Goal: Information Seeking & Learning: Learn about a topic

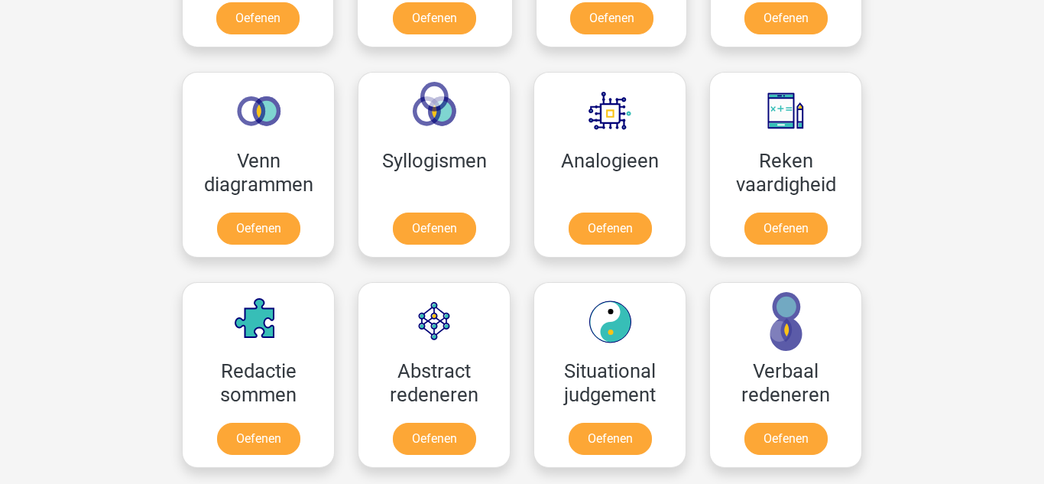
scroll to position [856, 0]
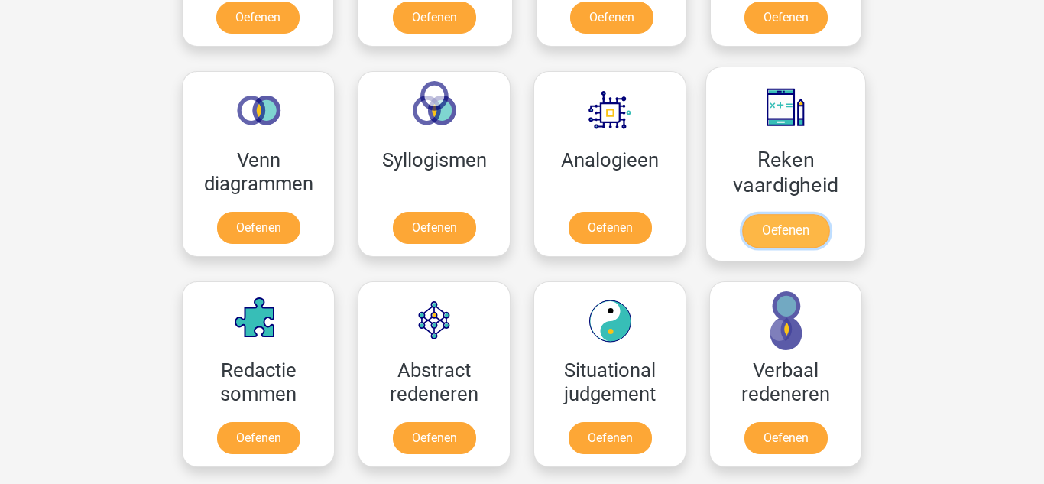
click at [769, 222] on link "Oefenen" at bounding box center [785, 231] width 87 height 34
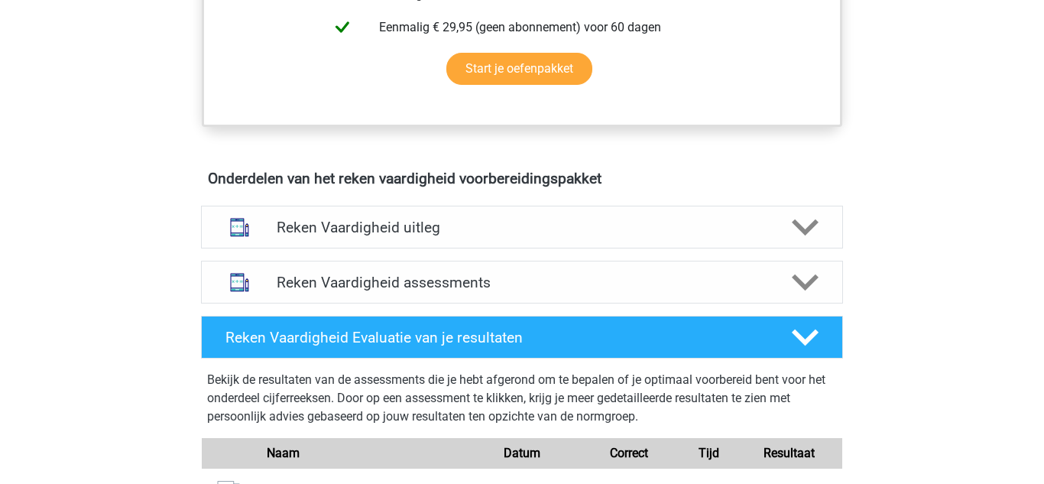
scroll to position [734, 0]
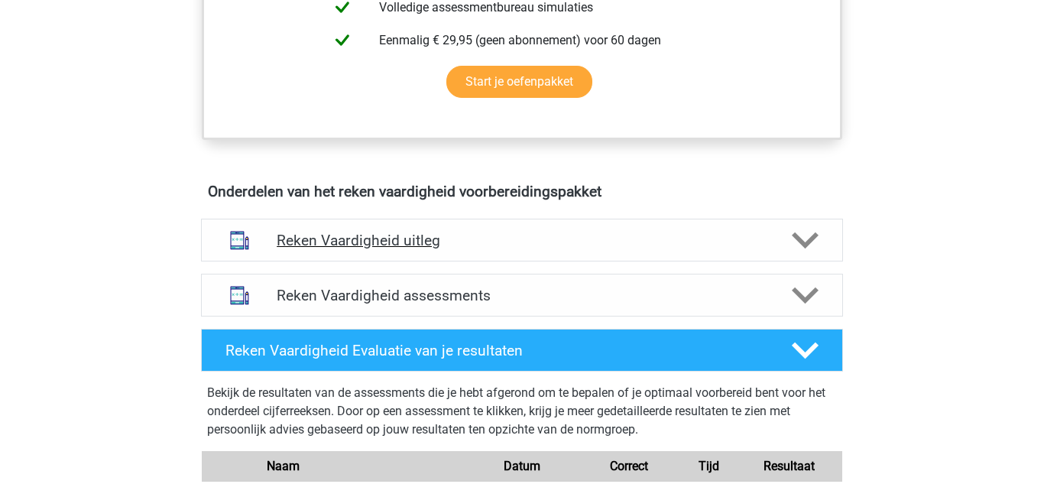
click at [405, 248] on div "Reken Vaardigheid uitleg" at bounding box center [522, 240] width 642 height 43
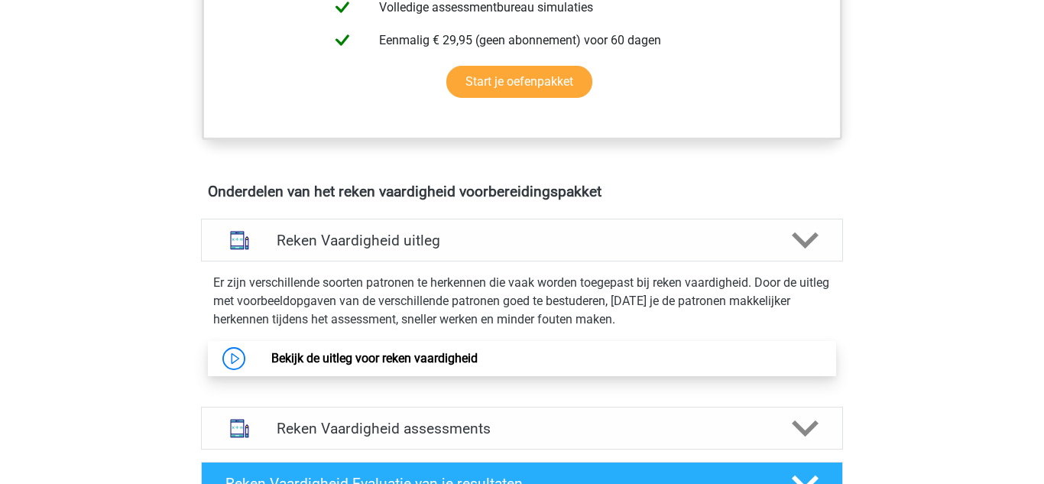
click at [461, 365] on link "Bekijk de uitleg voor reken vaardigheid" at bounding box center [374, 358] width 206 height 15
click at [70, 59] on div "Registreer Nederlands English" at bounding box center [522, 347] width 1044 height 2163
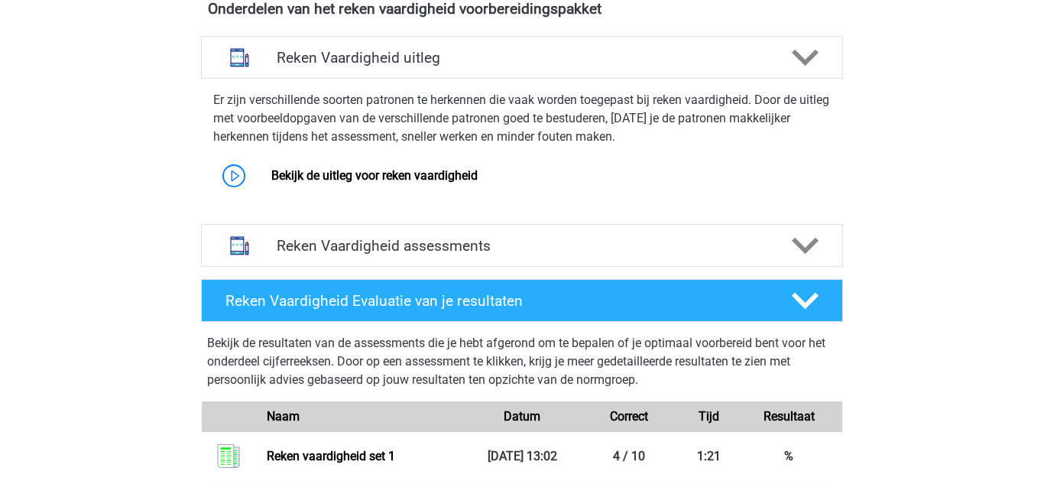
scroll to position [917, 0]
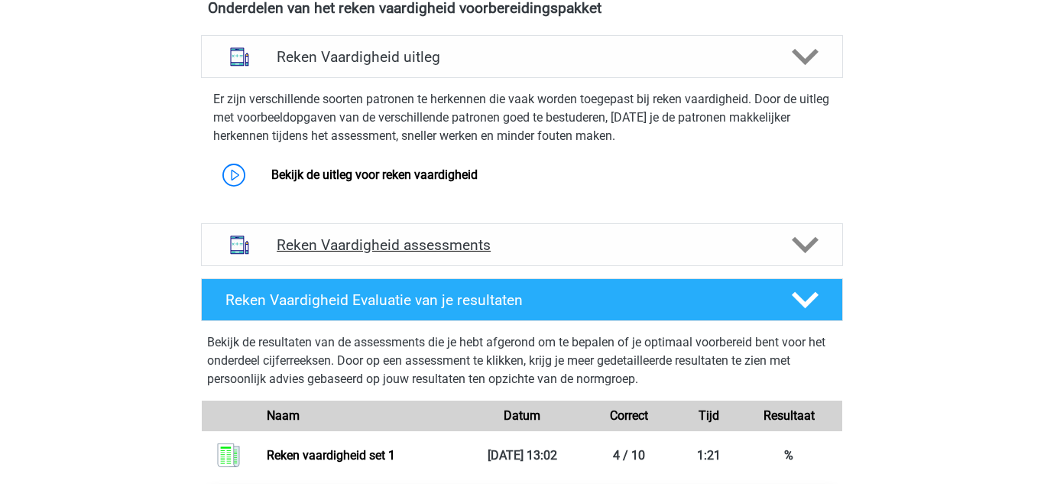
click at [360, 242] on h4 "Reken Vaardigheid assessments" at bounding box center [522, 245] width 491 height 18
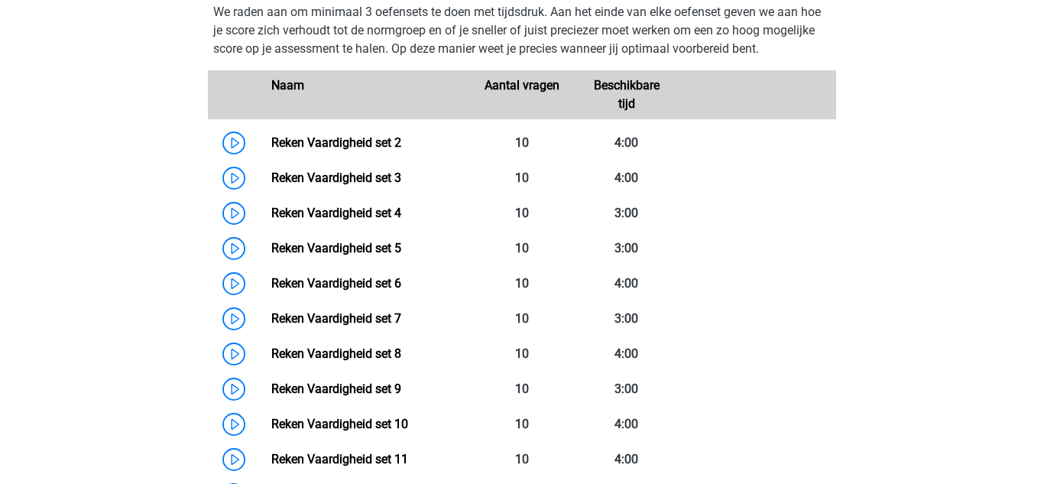
scroll to position [1223, 0]
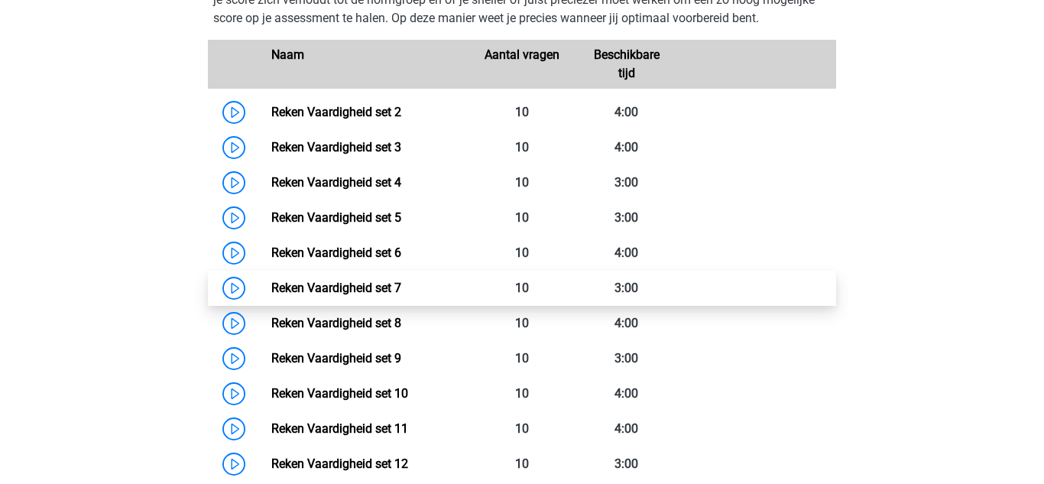
click at [369, 281] on link "Reken Vaardigheid set 7" at bounding box center [336, 288] width 130 height 15
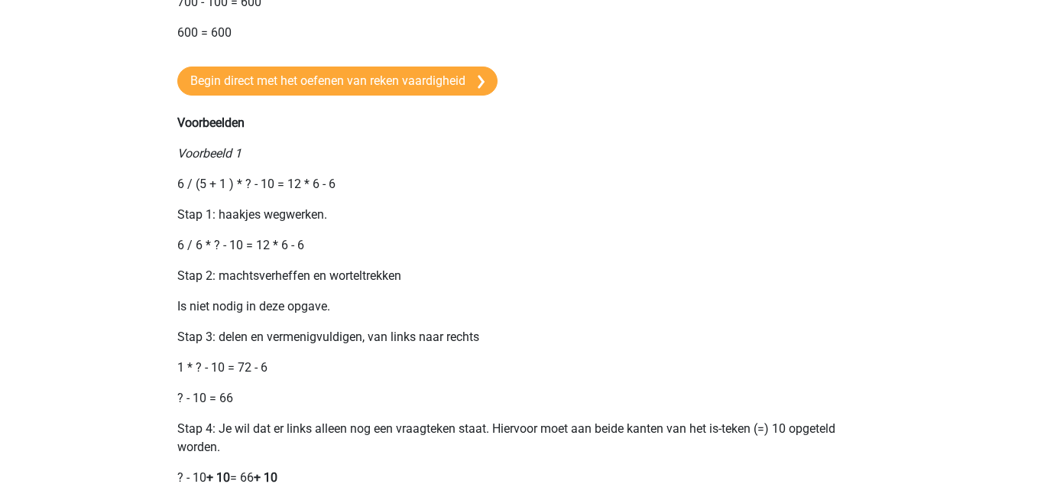
scroll to position [1284, 0]
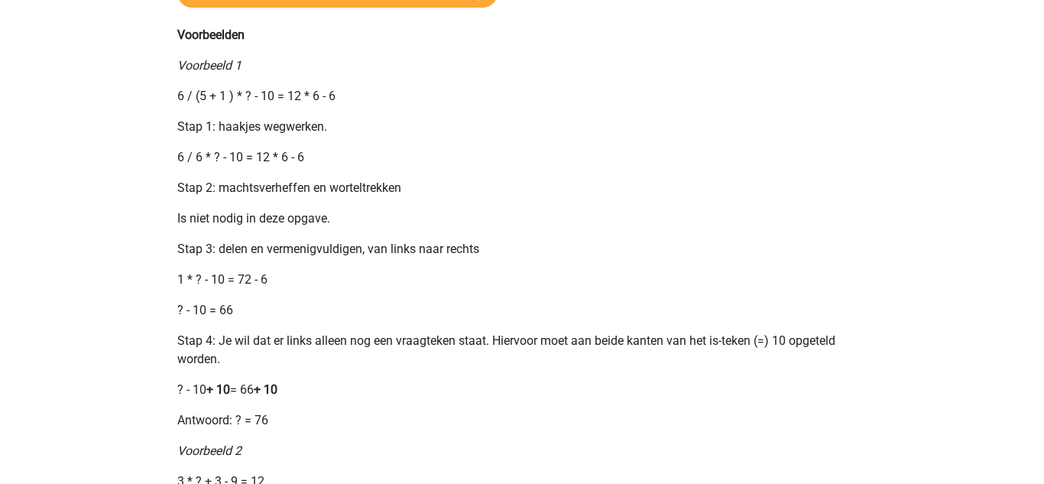
click at [118, 196] on div "Registreer Nederlands English" at bounding box center [522, 38] width 1044 height 2644
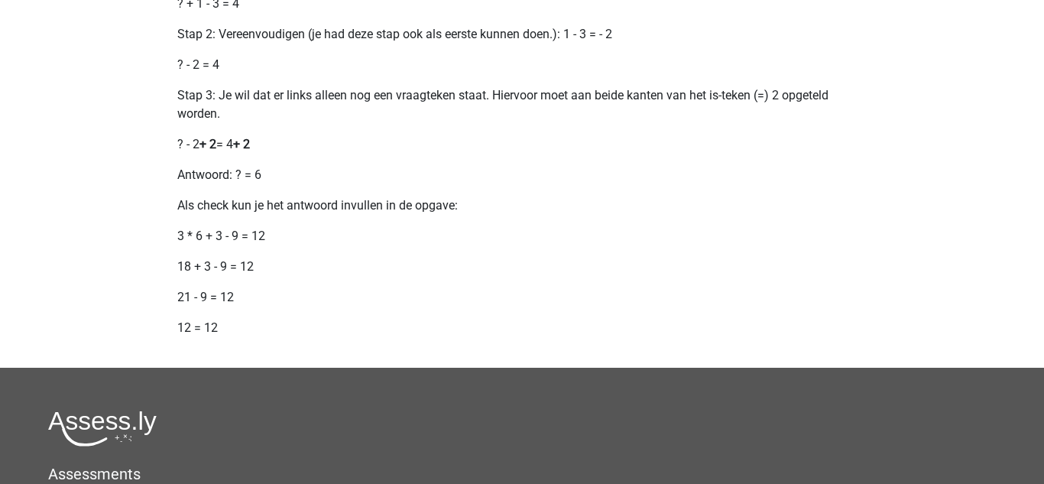
scroll to position [1903, 0]
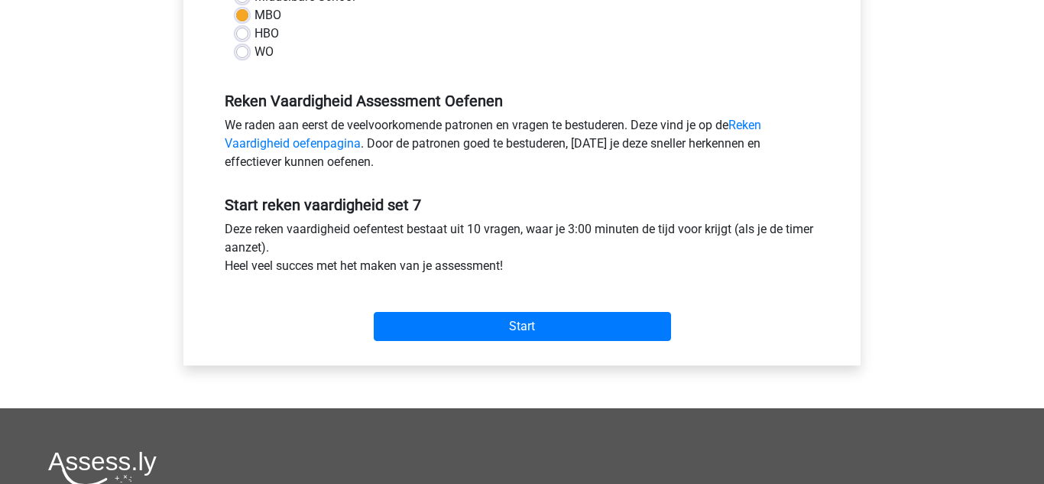
scroll to position [398, 0]
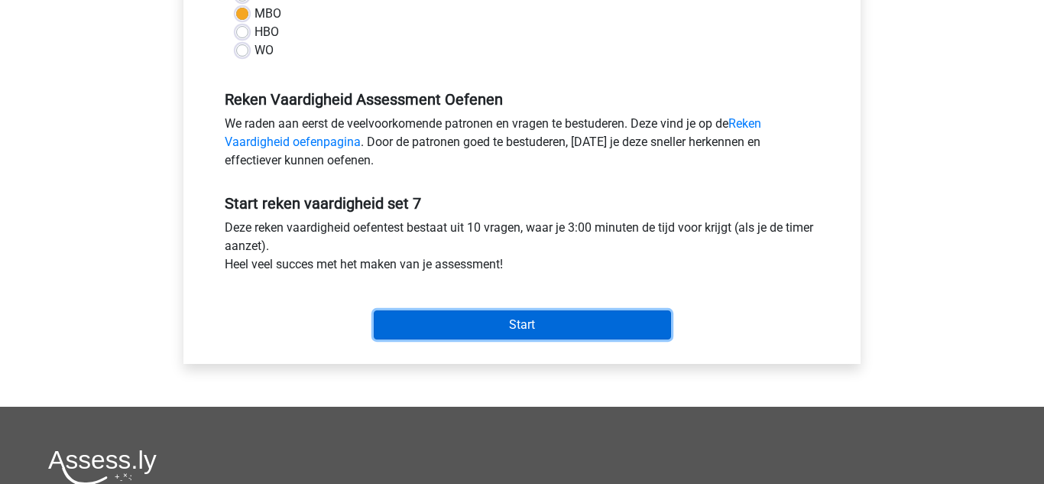
click at [536, 315] on input "Start" at bounding box center [522, 324] width 297 height 29
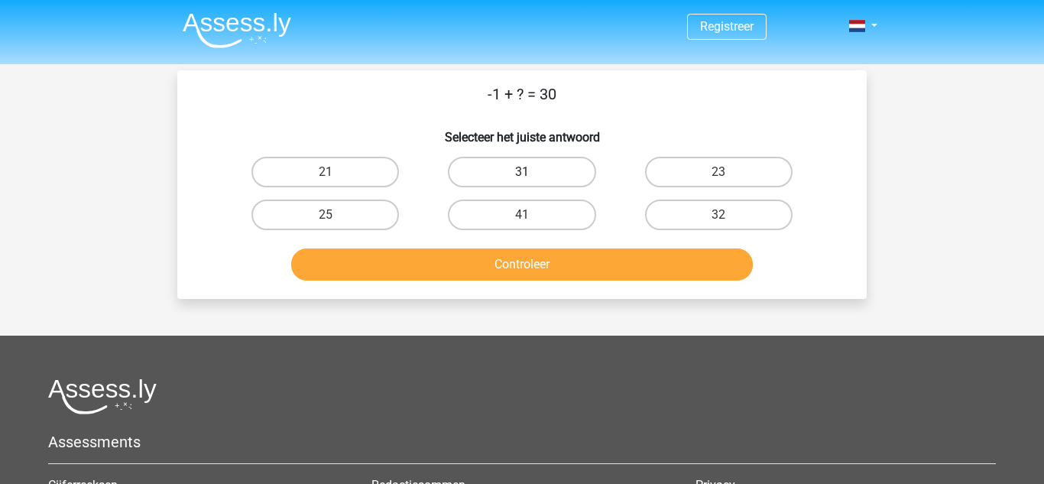
click at [492, 166] on label "31" at bounding box center [522, 172] width 148 height 31
click at [522, 172] on input "31" at bounding box center [527, 177] width 10 height 10
radio input "true"
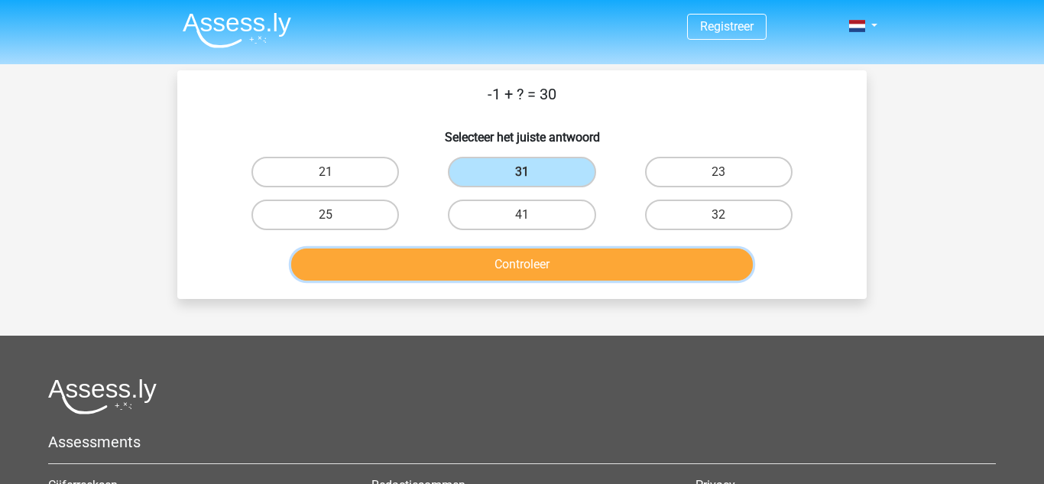
click at [538, 266] on button "Controleer" at bounding box center [522, 264] width 463 height 32
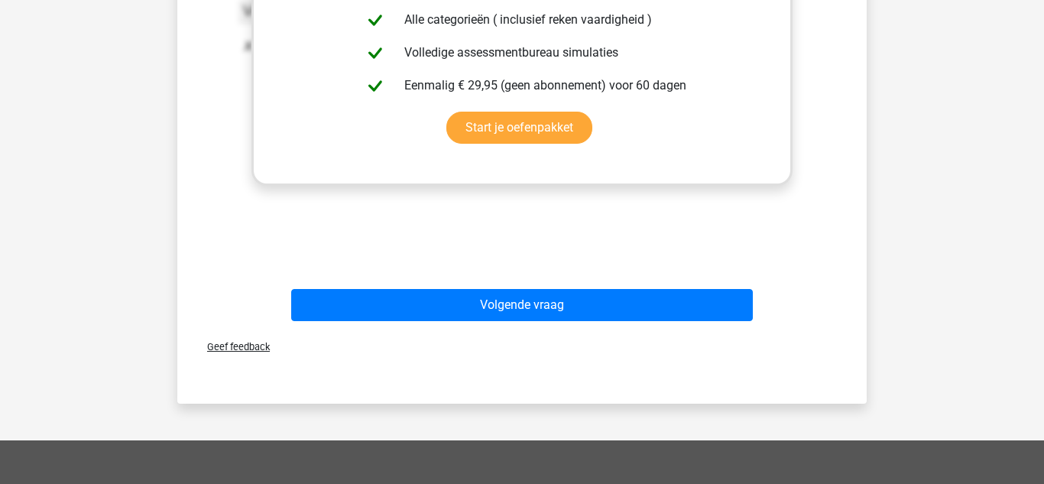
scroll to position [459, 0]
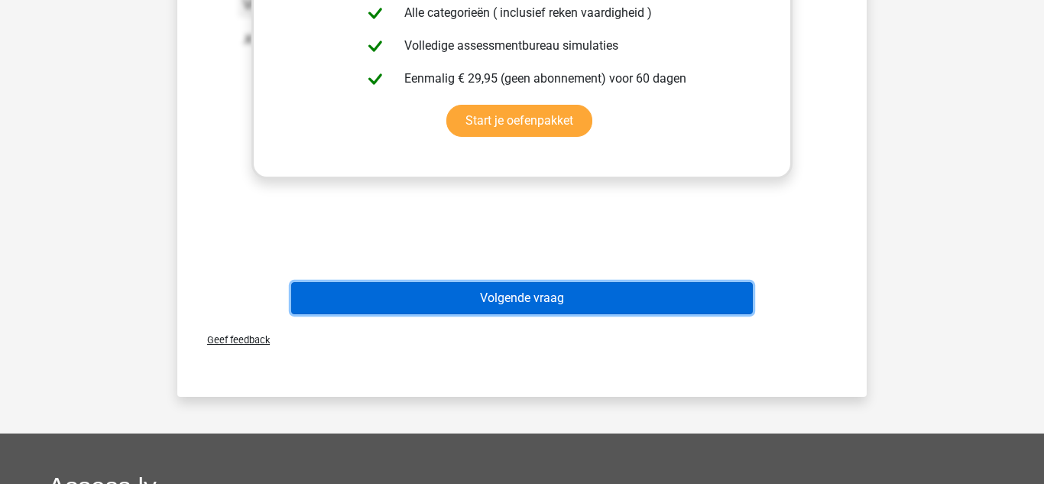
click at [472, 288] on button "Volgende vraag" at bounding box center [522, 298] width 463 height 32
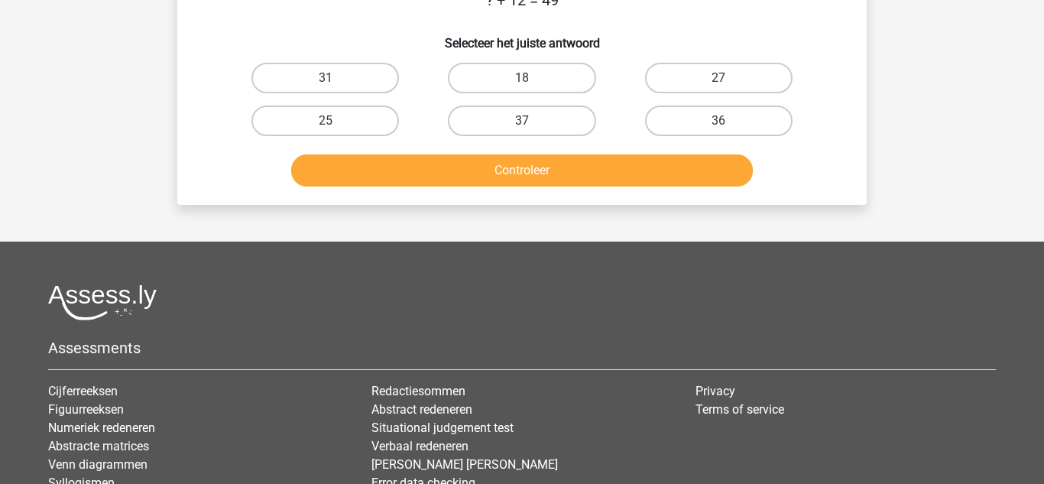
scroll to position [70, 0]
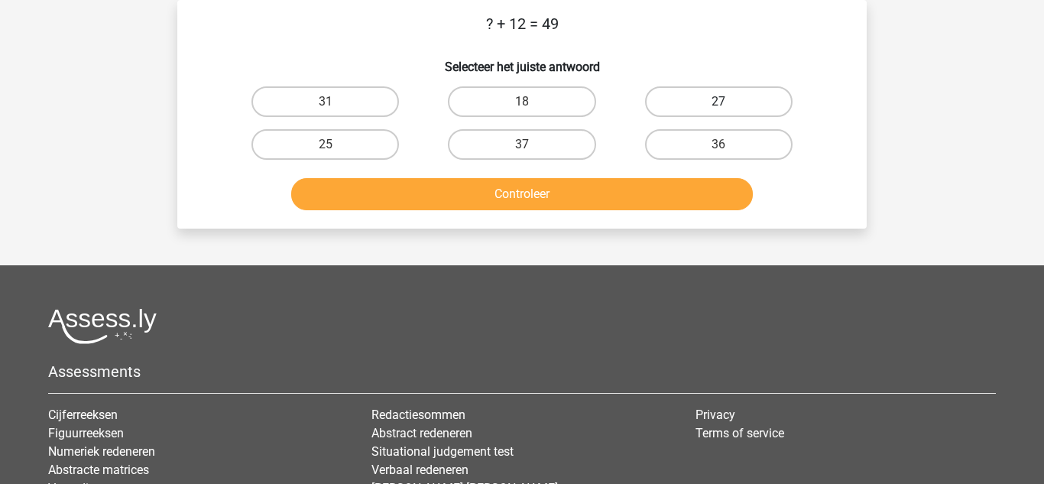
click at [734, 104] on label "27" at bounding box center [719, 101] width 148 height 31
click at [729, 104] on input "27" at bounding box center [724, 107] width 10 height 10
radio input "true"
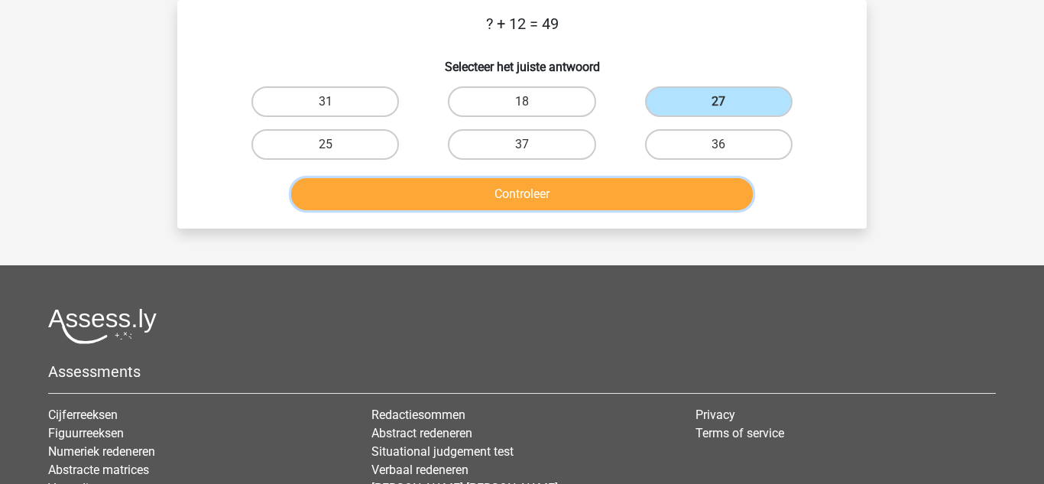
click at [606, 189] on button "Controleer" at bounding box center [522, 194] width 463 height 32
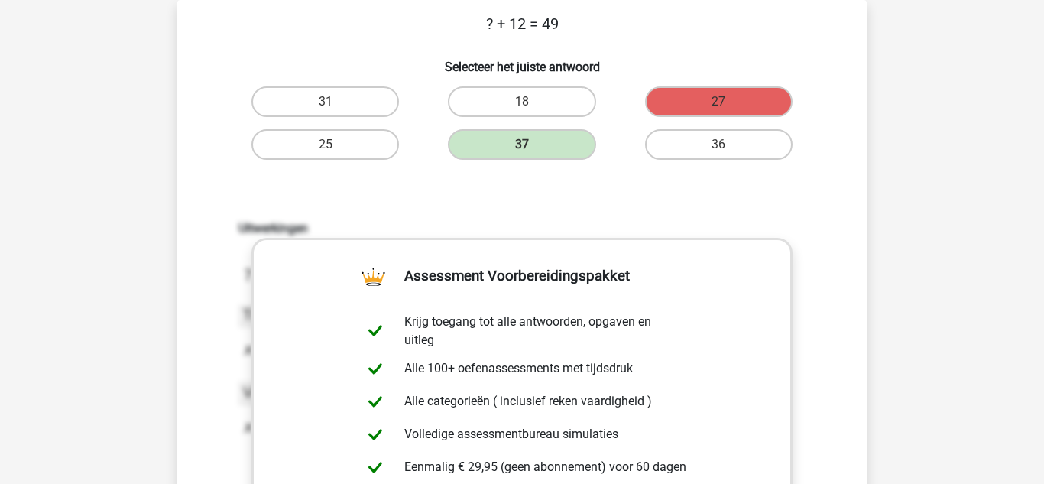
click at [159, 200] on div "Vraag 2 van de 10 Categorie: reken vaardigheid set 7 ? + 12 = 49 Selecteer het …" at bounding box center [522, 392] width 726 height 784
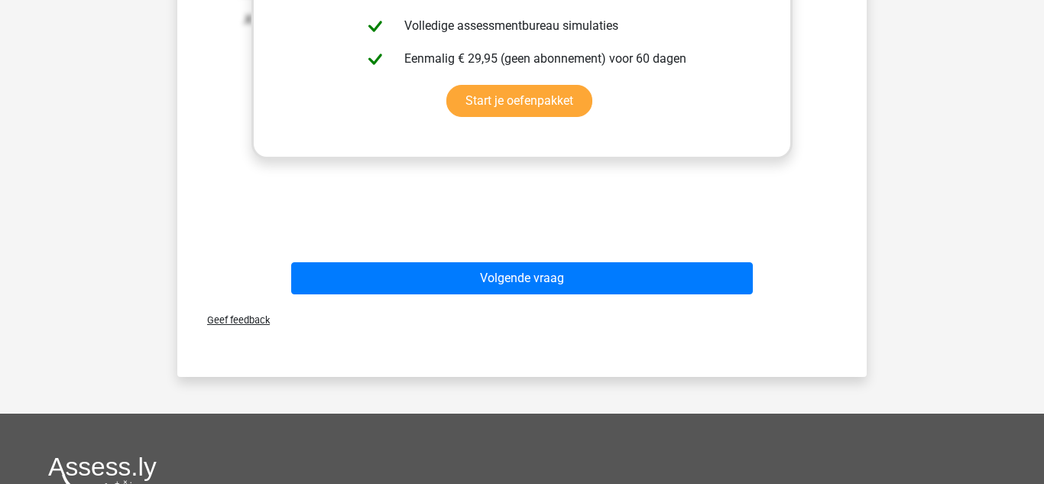
scroll to position [529, 0]
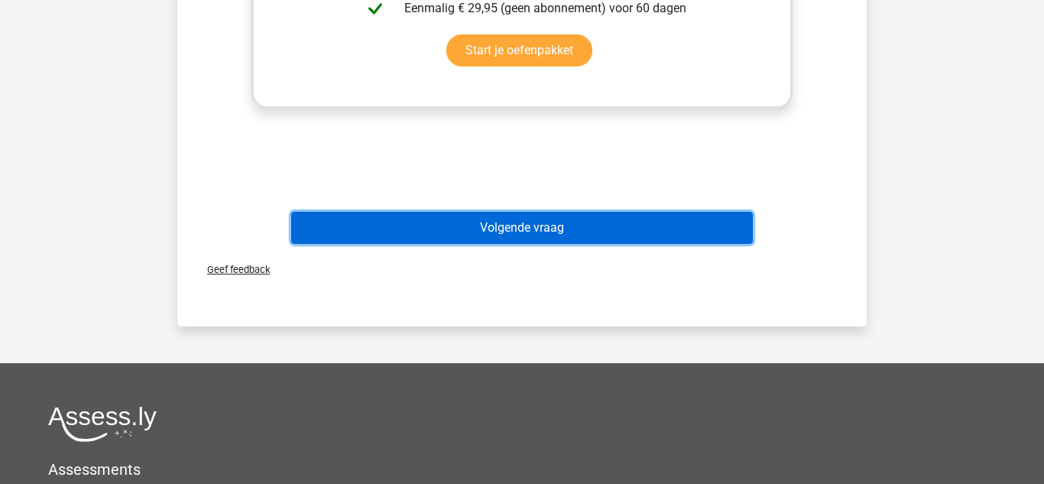
click at [479, 240] on button "Volgende vraag" at bounding box center [522, 228] width 463 height 32
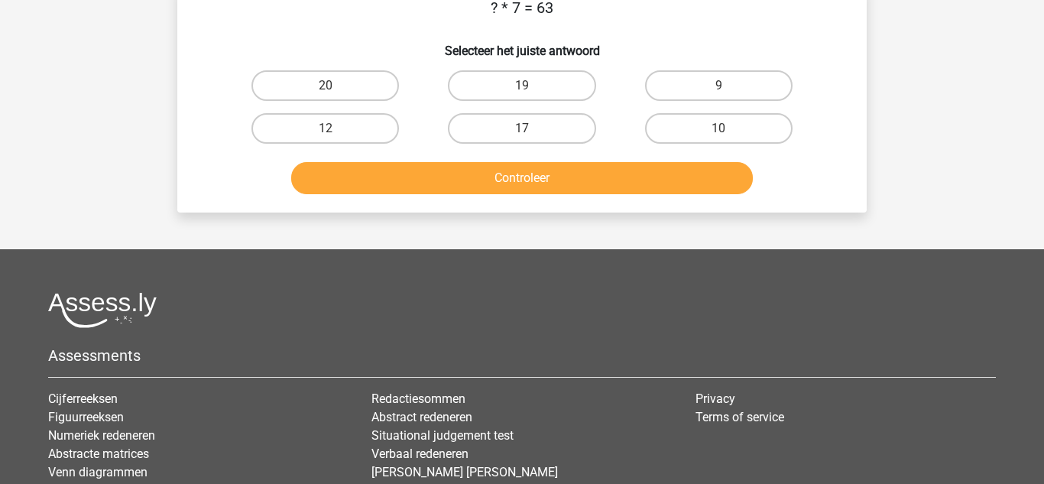
scroll to position [70, 0]
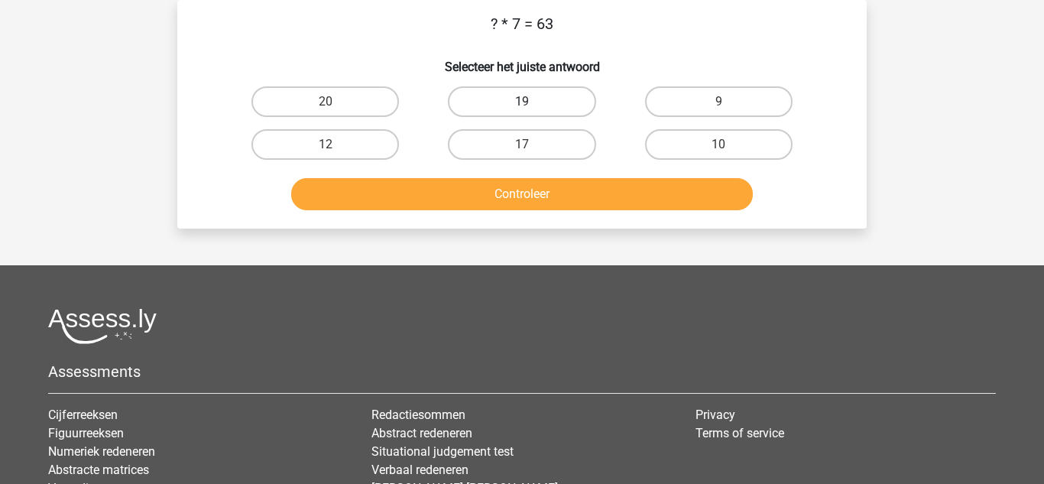
click at [495, 101] on label "19" at bounding box center [522, 101] width 148 height 31
click at [522, 102] on input "19" at bounding box center [527, 107] width 10 height 10
radio input "true"
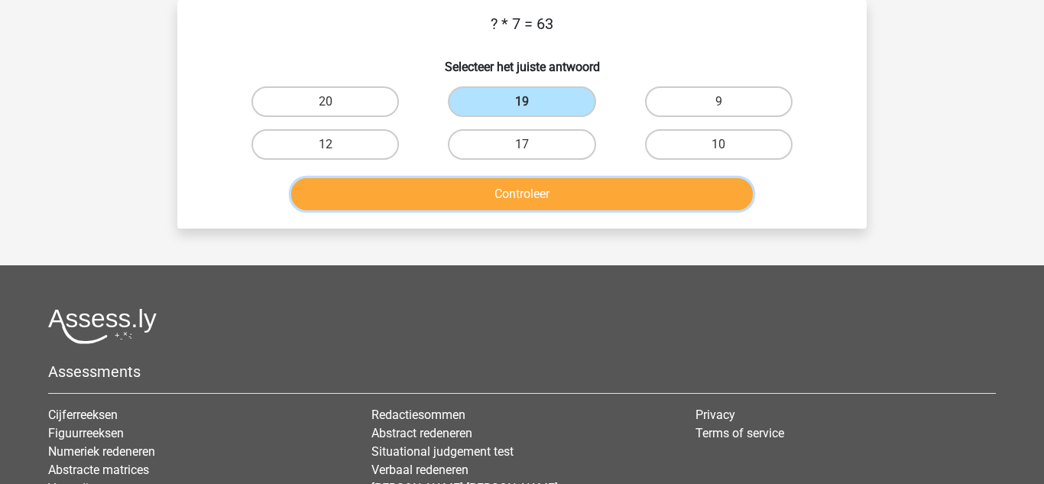
click at [533, 193] on button "Controleer" at bounding box center [522, 194] width 463 height 32
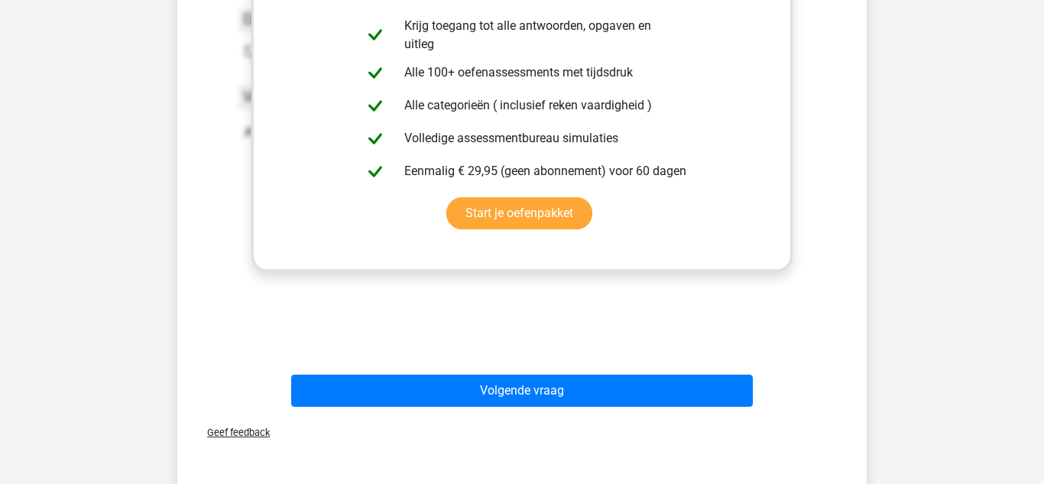
scroll to position [407, 0]
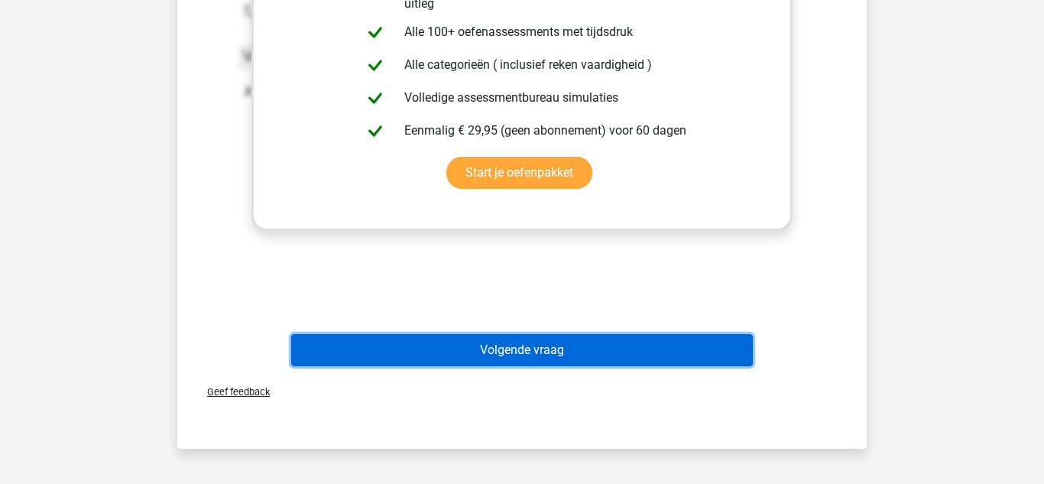
click at [441, 339] on button "Volgende vraag" at bounding box center [522, 350] width 463 height 32
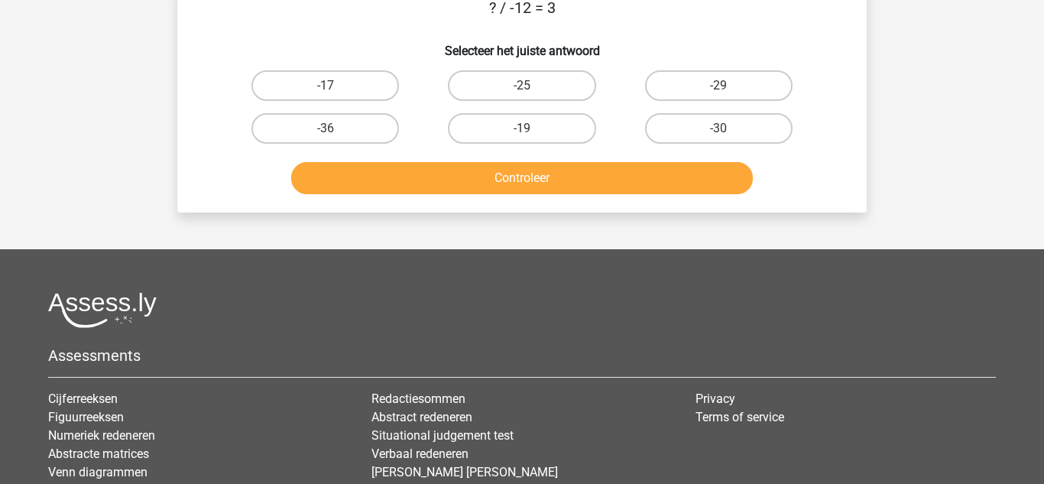
scroll to position [70, 0]
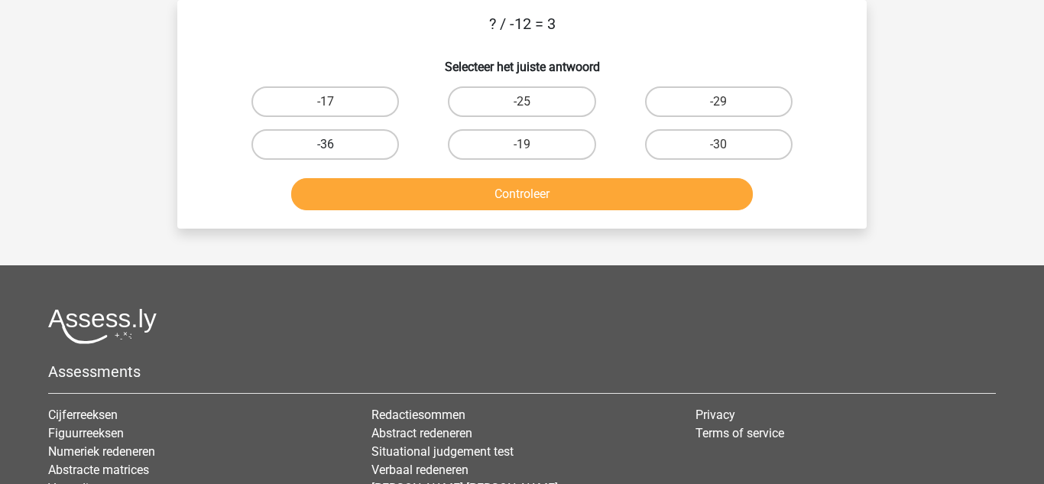
click at [362, 153] on label "-36" at bounding box center [326, 144] width 148 height 31
click at [336, 153] on input "-36" at bounding box center [331, 149] width 10 height 10
radio input "true"
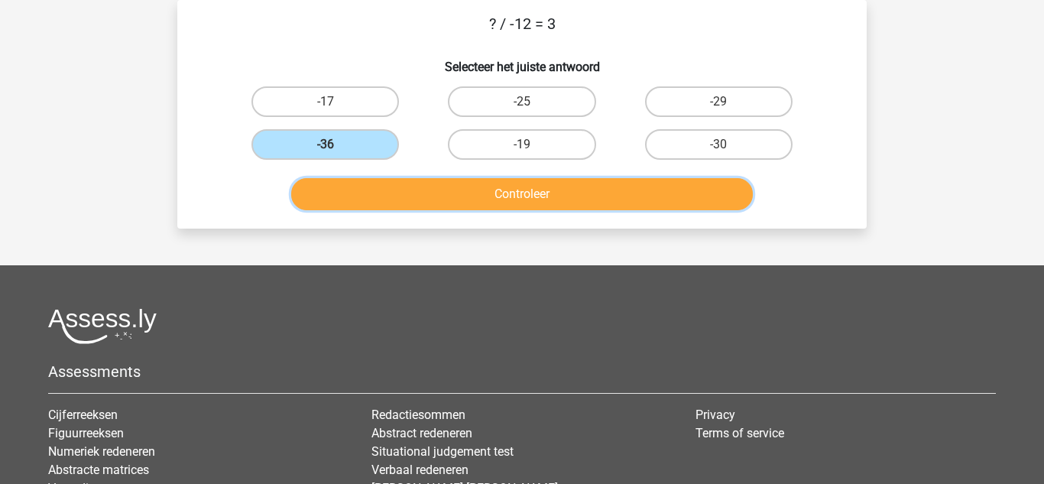
click at [486, 203] on button "Controleer" at bounding box center [522, 194] width 463 height 32
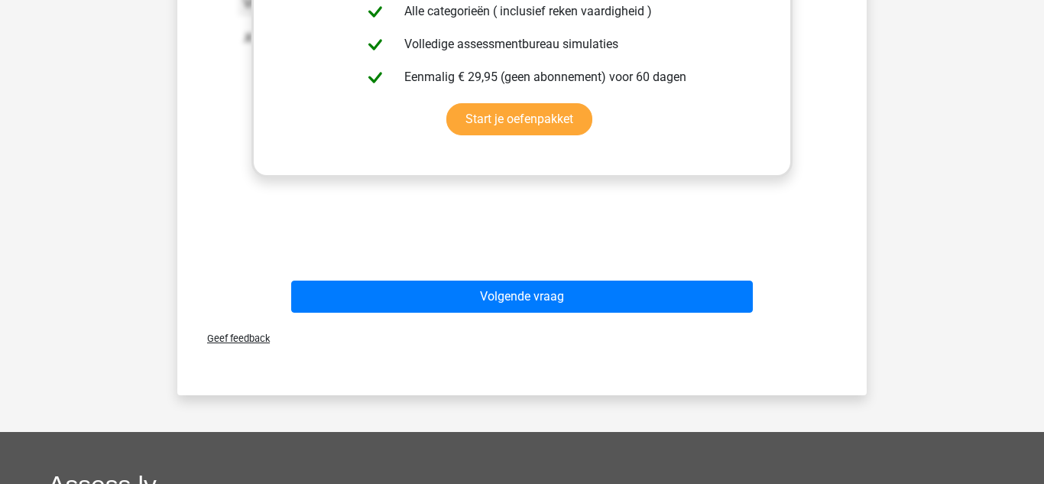
scroll to position [498, 0]
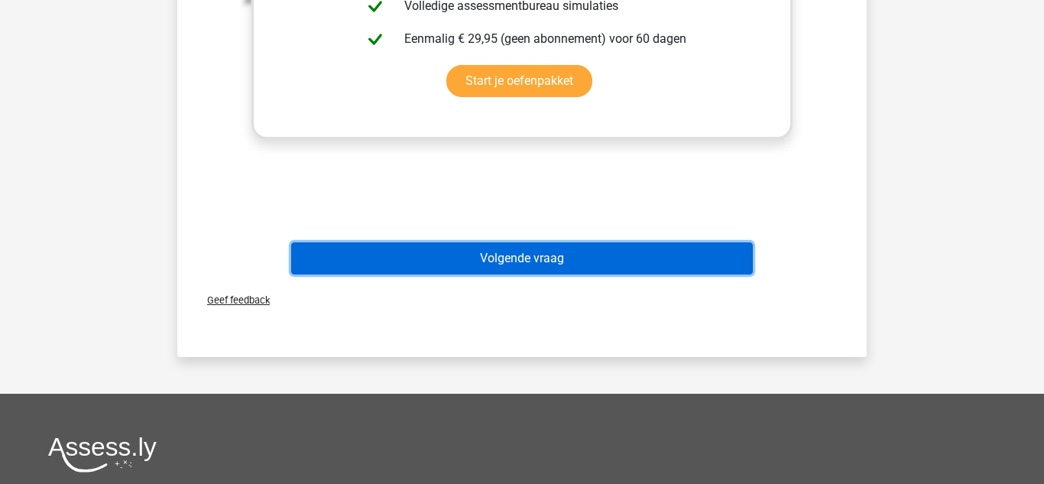
click at [445, 252] on button "Volgende vraag" at bounding box center [522, 258] width 463 height 32
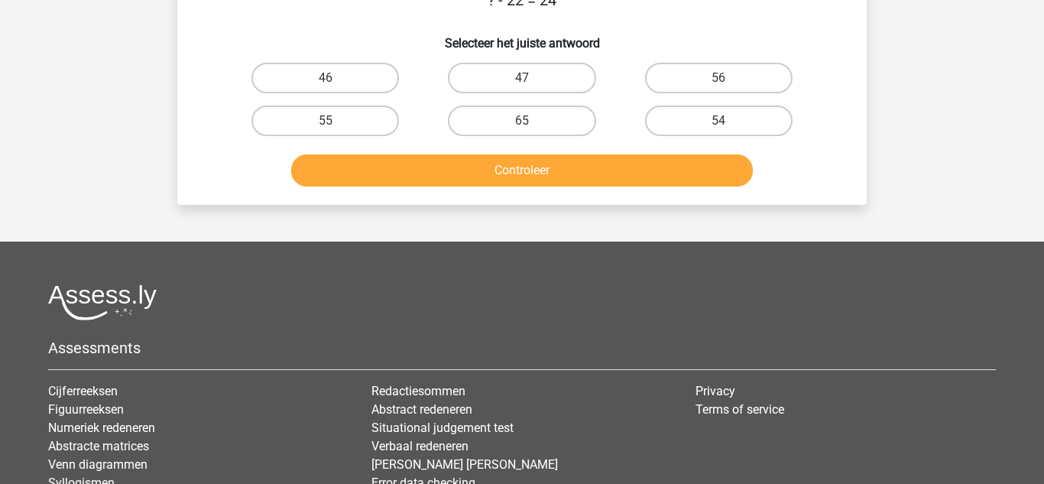
scroll to position [70, 0]
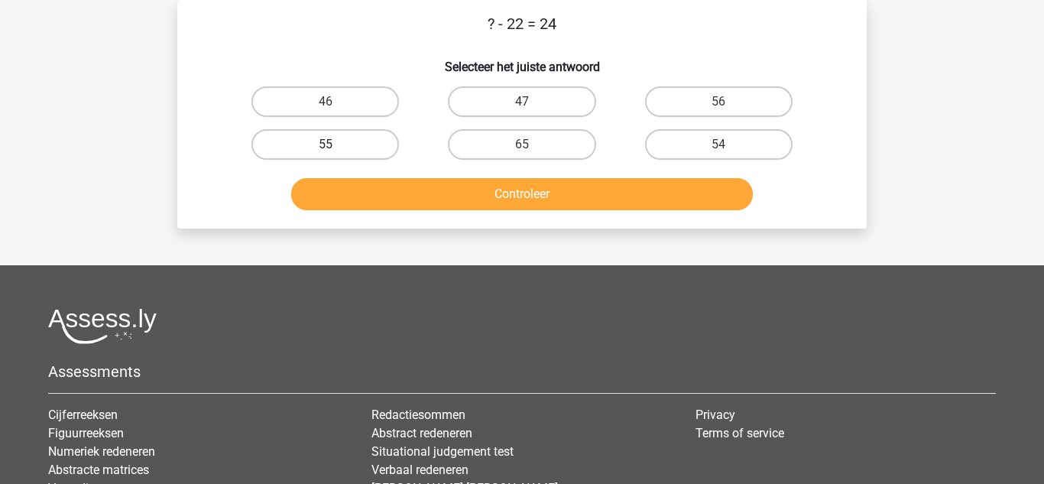
click at [375, 139] on label "55" at bounding box center [326, 144] width 148 height 31
click at [336, 144] on input "55" at bounding box center [331, 149] width 10 height 10
radio input "true"
click at [385, 98] on label "46" at bounding box center [326, 101] width 148 height 31
click at [336, 102] on input "46" at bounding box center [331, 107] width 10 height 10
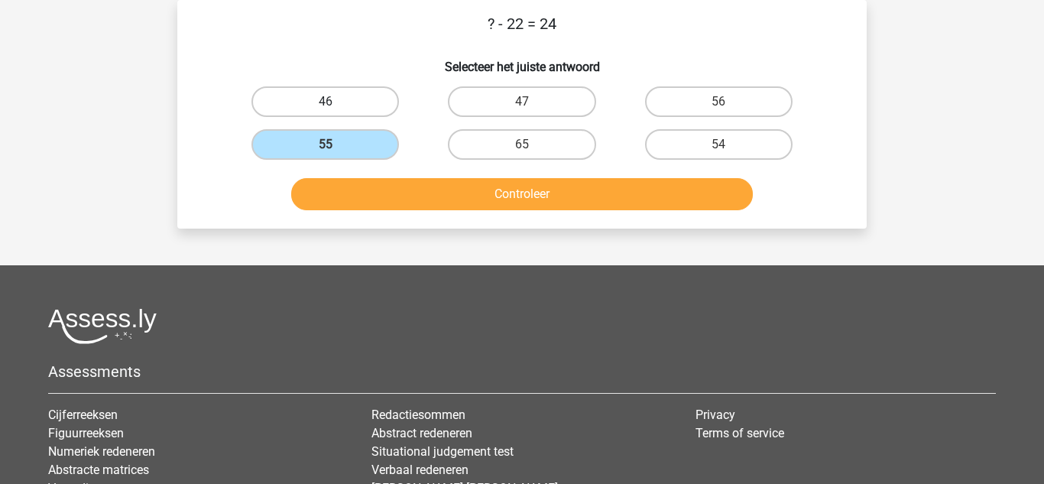
radio input "true"
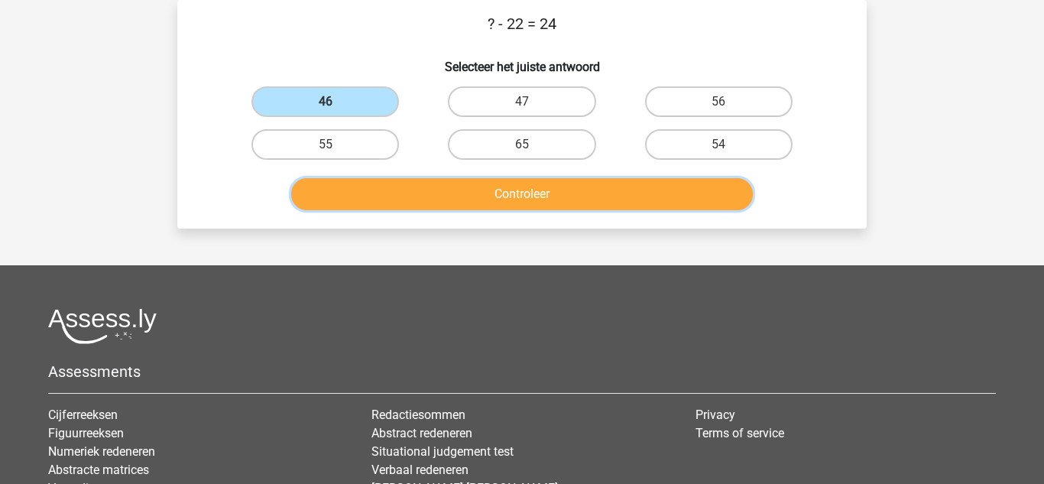
click at [518, 196] on button "Controleer" at bounding box center [522, 194] width 463 height 32
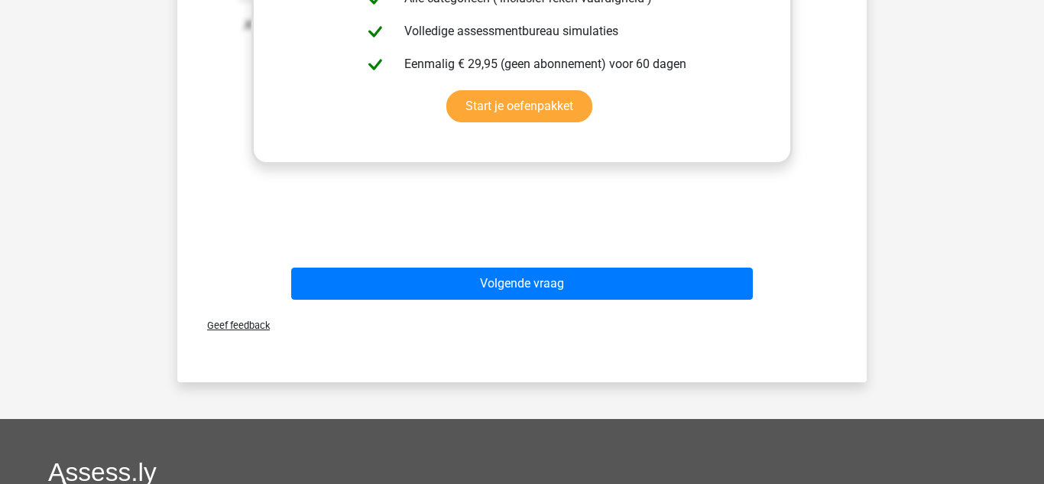
scroll to position [498, 0]
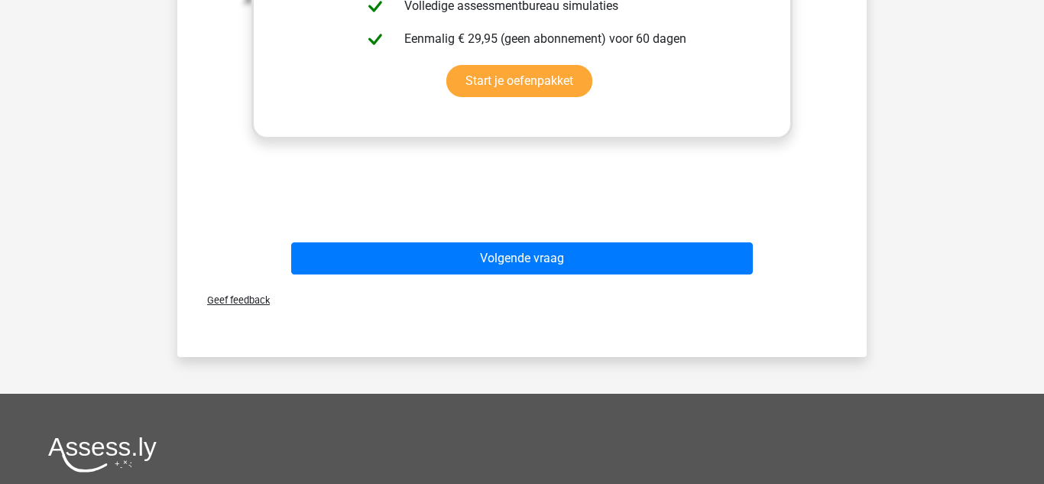
click at [461, 242] on div "Volgende vraag" at bounding box center [522, 255] width 641 height 50
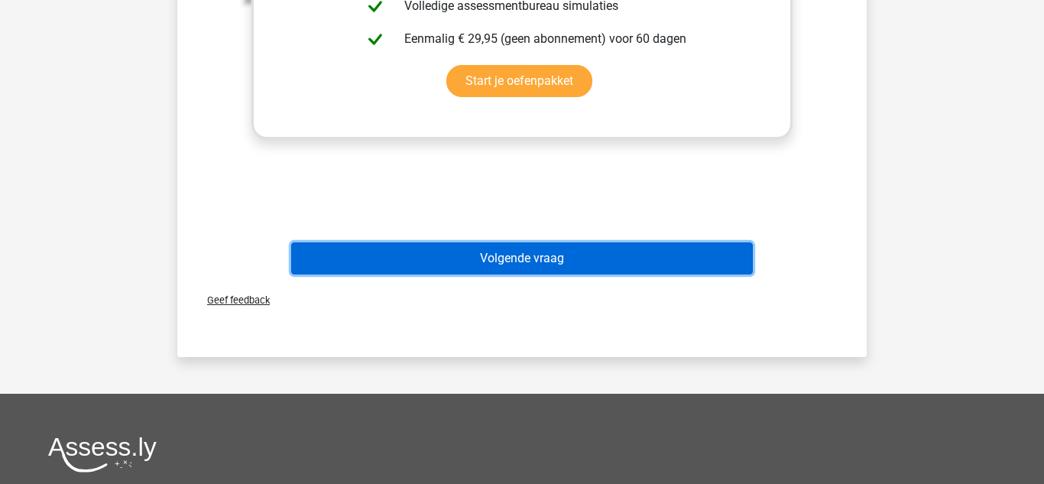
click at [465, 256] on button "Volgende vraag" at bounding box center [522, 258] width 463 height 32
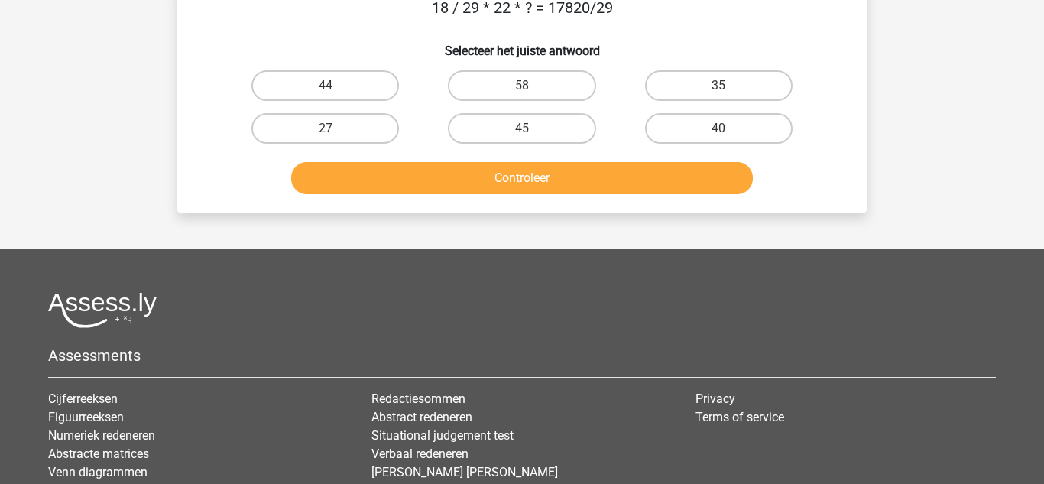
scroll to position [70, 0]
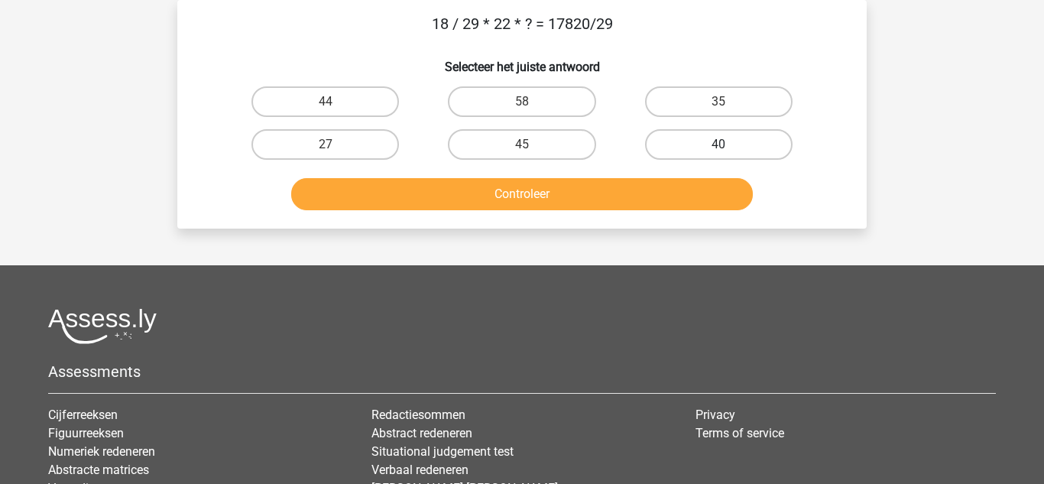
click at [683, 147] on label "40" at bounding box center [719, 144] width 148 height 31
click at [719, 147] on input "40" at bounding box center [724, 149] width 10 height 10
radio input "true"
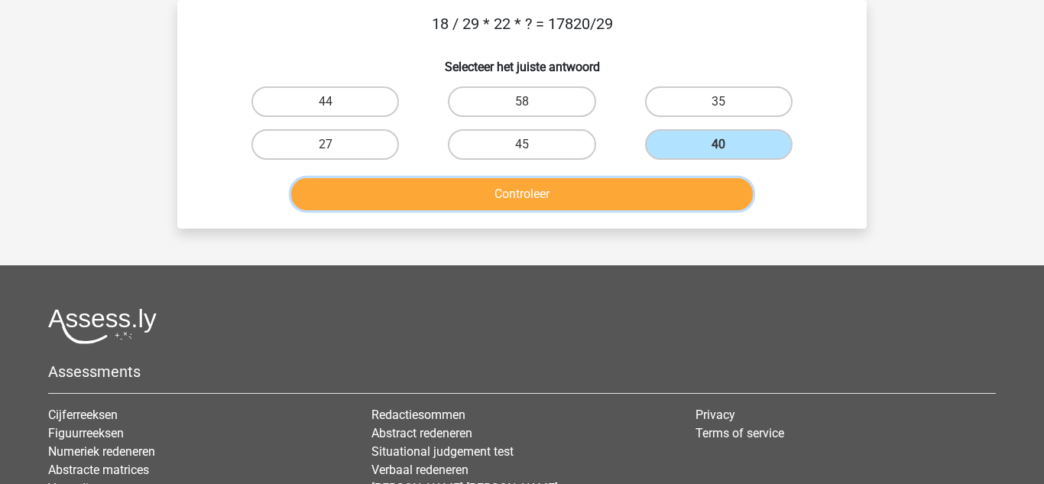
click at [611, 188] on button "Controleer" at bounding box center [522, 194] width 463 height 32
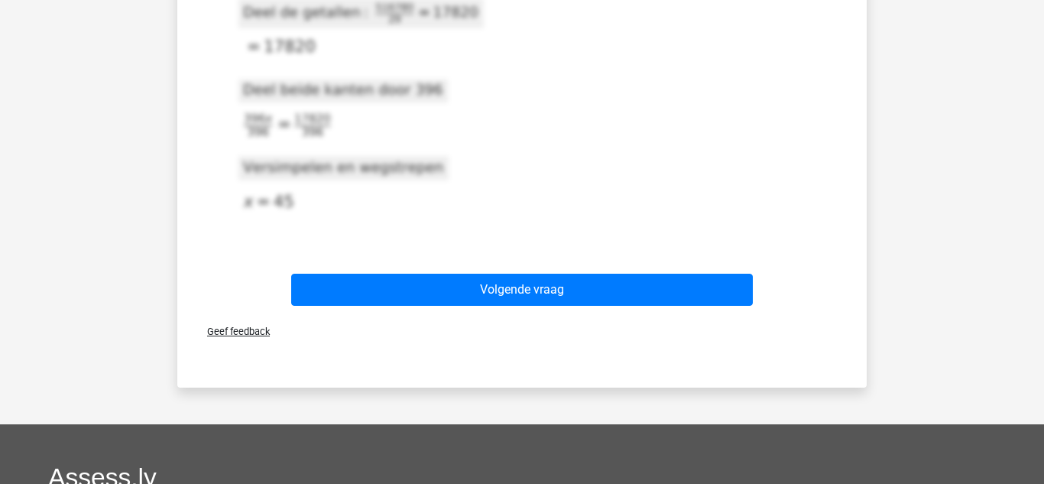
scroll to position [1018, 0]
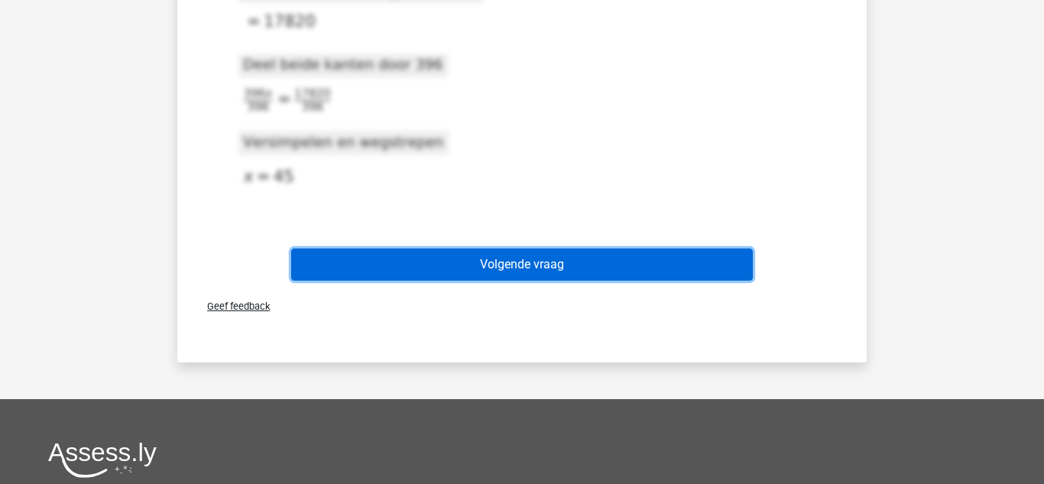
click at [470, 261] on button "Volgende vraag" at bounding box center [522, 264] width 463 height 32
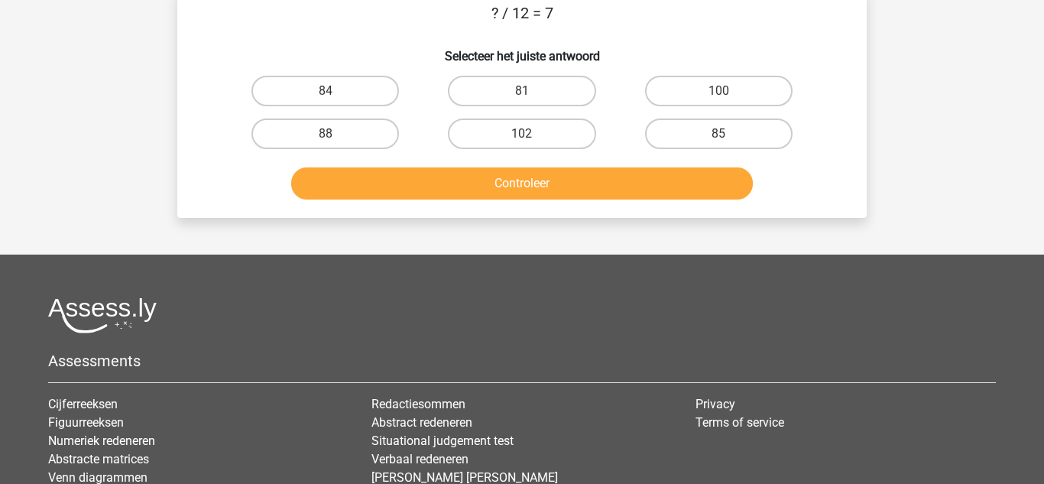
scroll to position [70, 0]
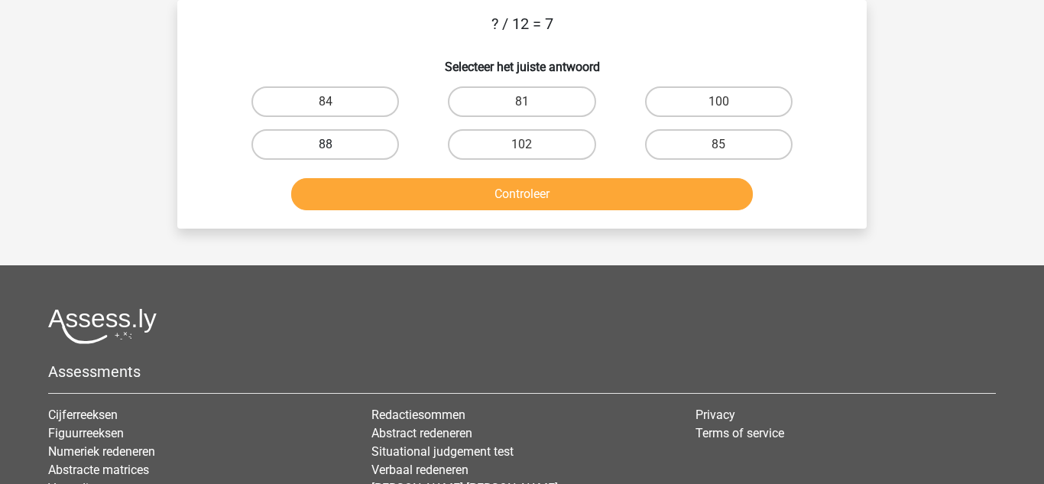
click at [362, 135] on label "88" at bounding box center [326, 144] width 148 height 31
click at [336, 144] on input "88" at bounding box center [331, 149] width 10 height 10
radio input "true"
click at [674, 141] on label "85" at bounding box center [719, 144] width 148 height 31
click at [719, 144] on input "85" at bounding box center [724, 149] width 10 height 10
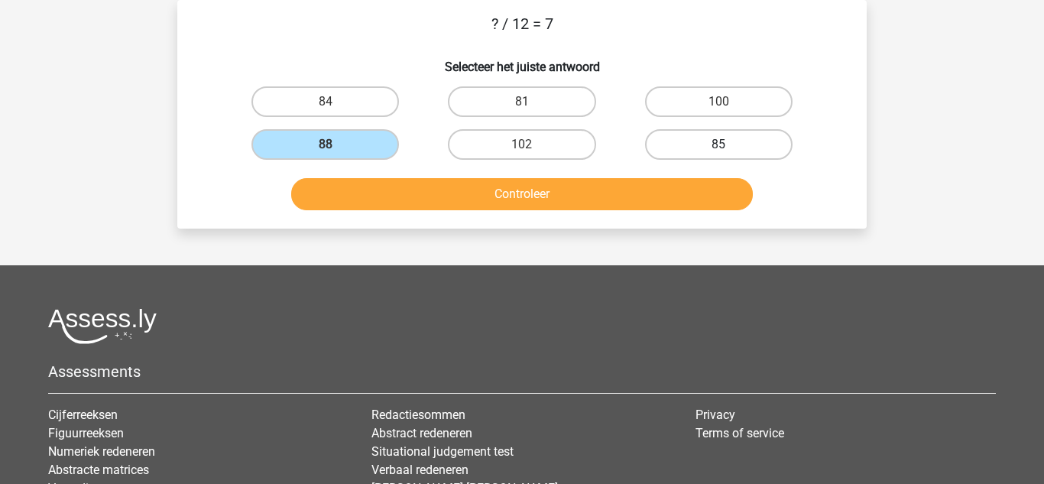
radio input "true"
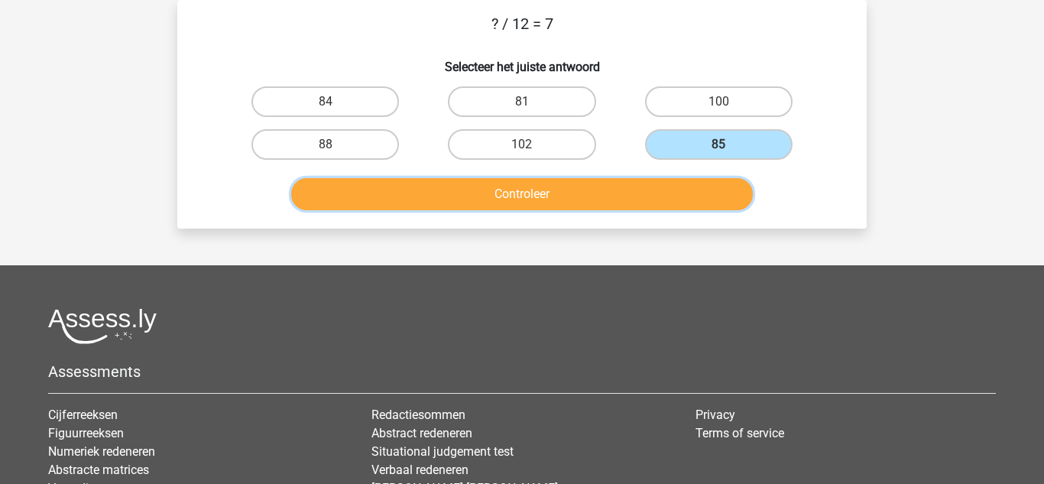
click at [631, 184] on button "Controleer" at bounding box center [522, 194] width 463 height 32
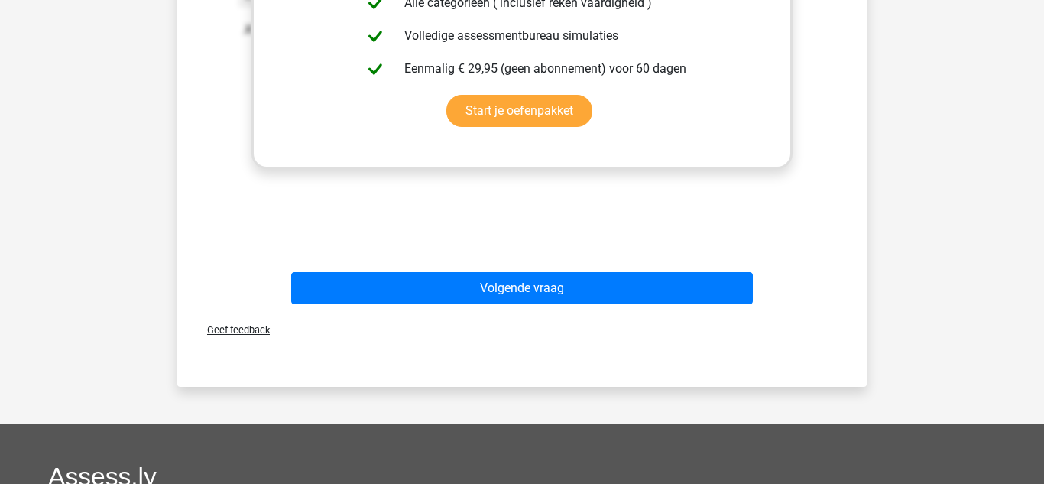
scroll to position [498, 0]
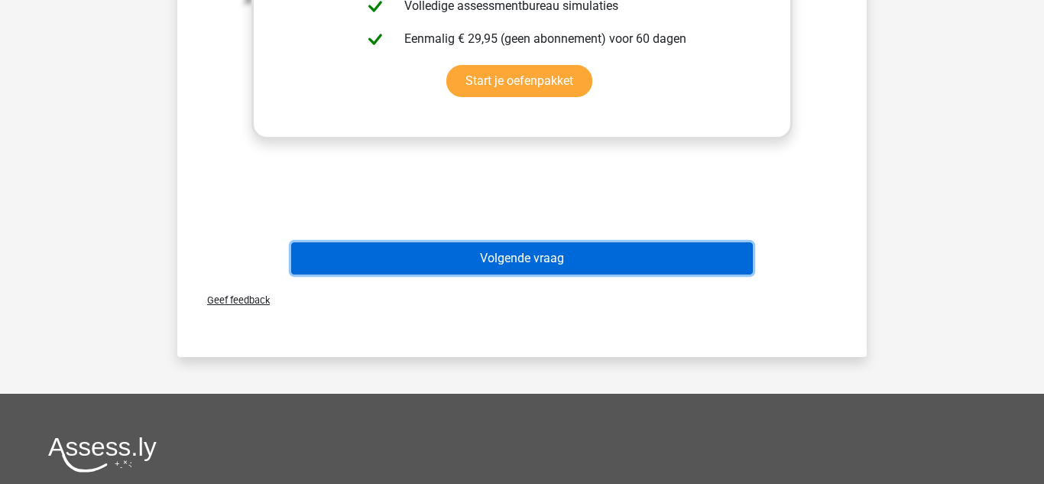
click at [461, 258] on button "Volgende vraag" at bounding box center [522, 258] width 463 height 32
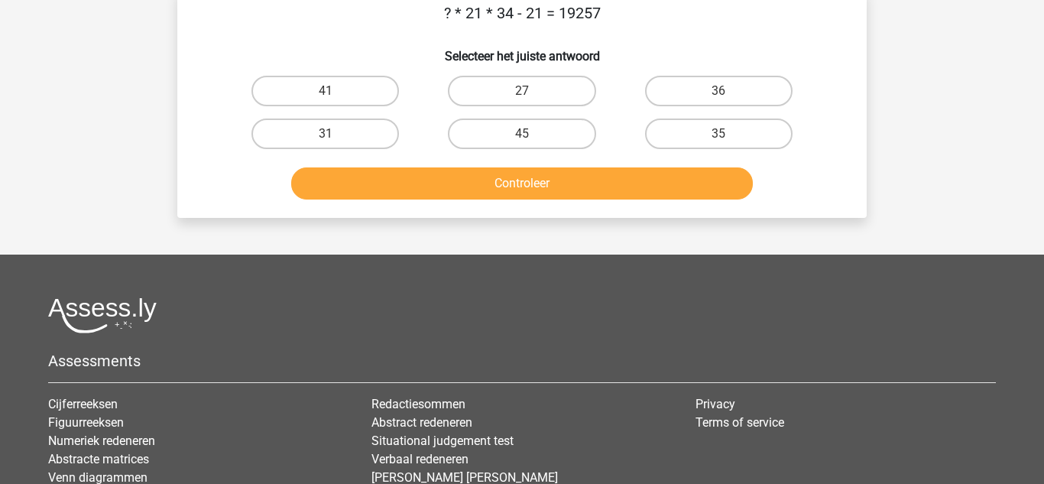
scroll to position [70, 0]
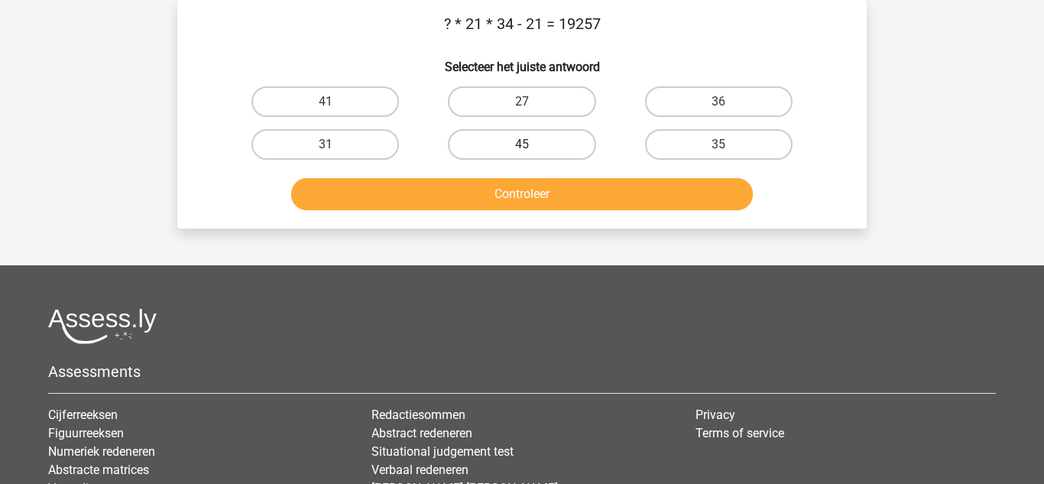
click at [546, 138] on label "45" at bounding box center [522, 144] width 148 height 31
click at [532, 144] on input "45" at bounding box center [527, 149] width 10 height 10
radio input "true"
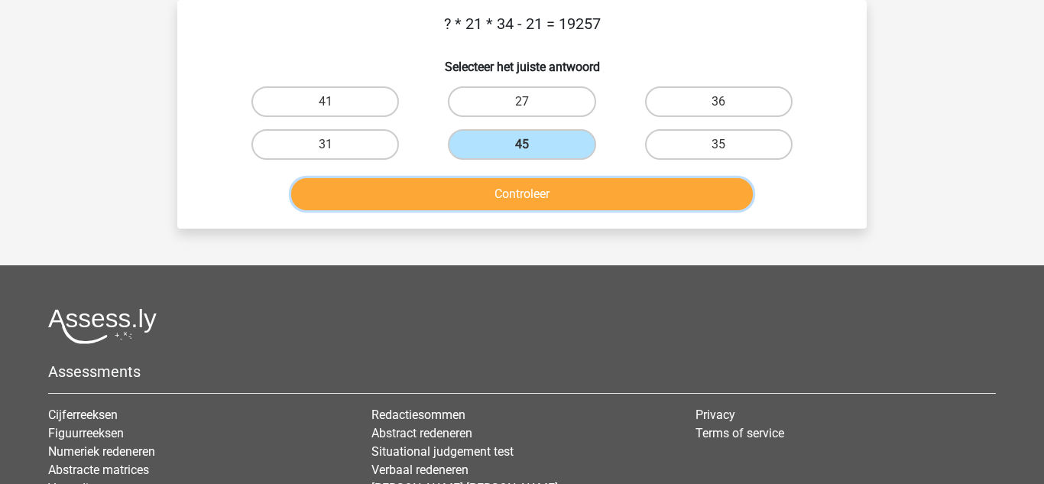
click at [414, 189] on button "Controleer" at bounding box center [522, 194] width 463 height 32
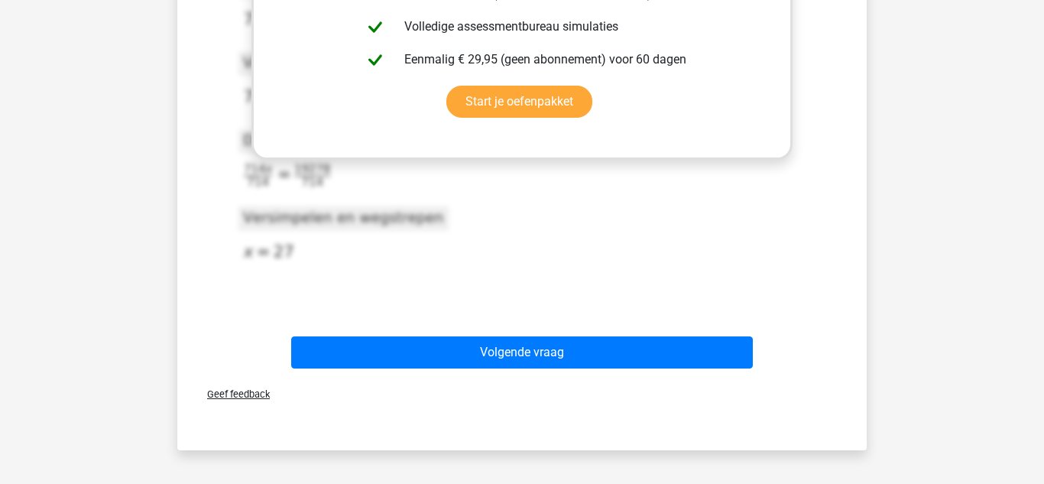
scroll to position [560, 0]
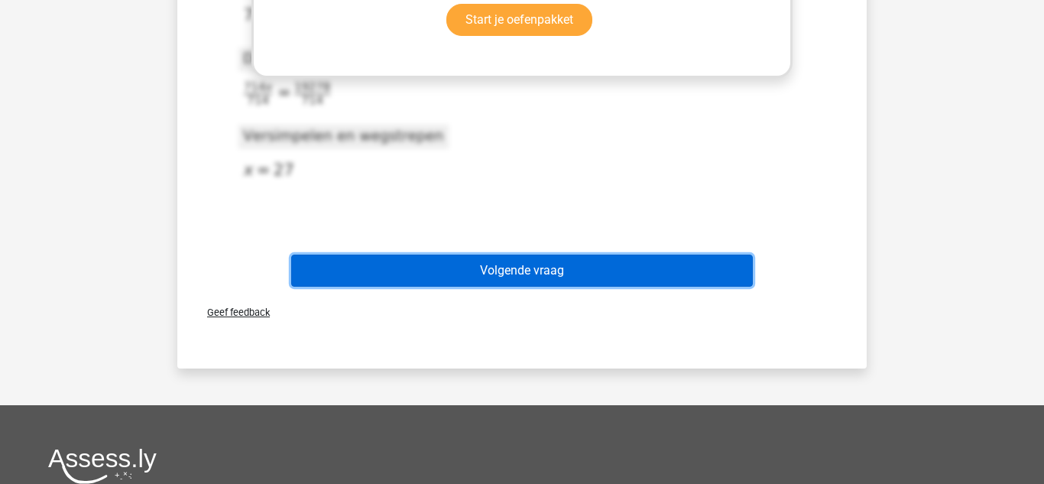
click at [492, 272] on button "Volgende vraag" at bounding box center [522, 271] width 463 height 32
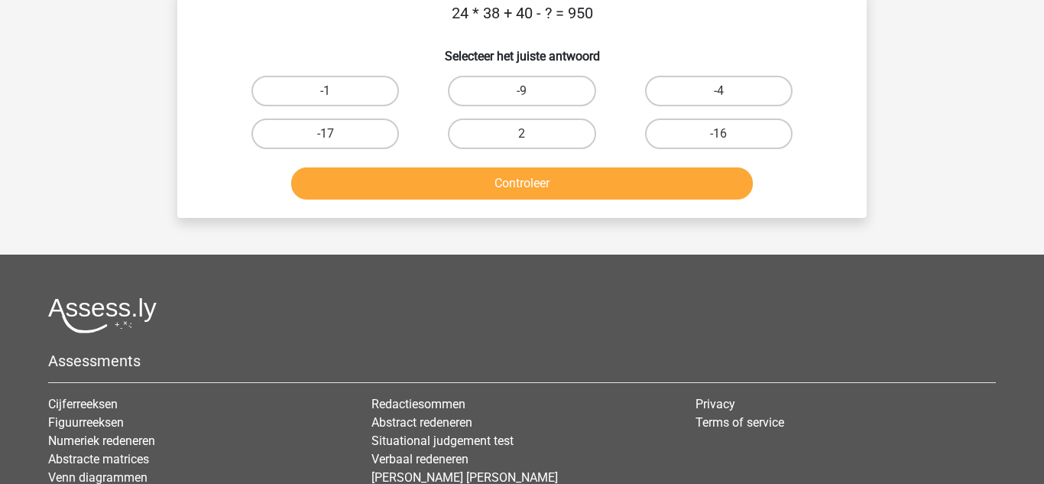
scroll to position [70, 0]
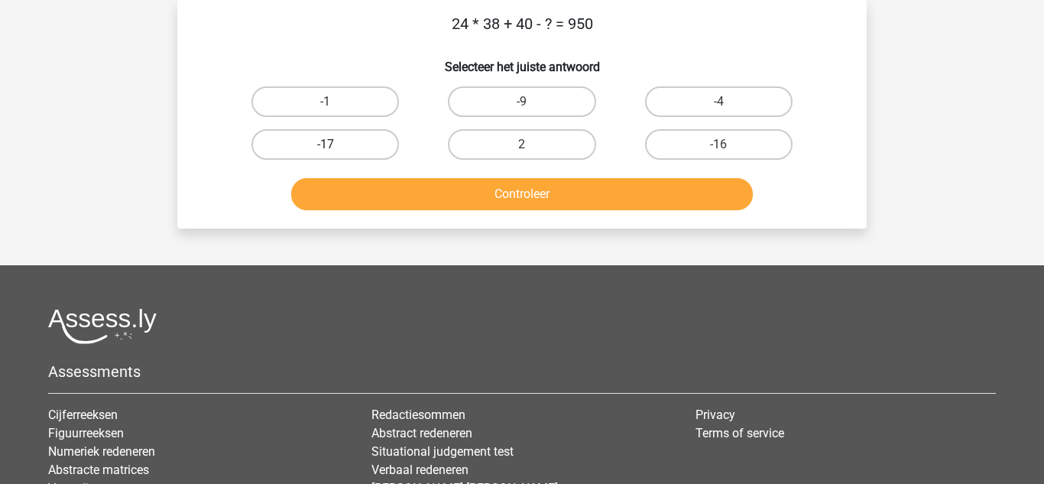
click at [348, 153] on label "-17" at bounding box center [326, 144] width 148 height 31
click at [336, 153] on input "-17" at bounding box center [331, 149] width 10 height 10
radio input "true"
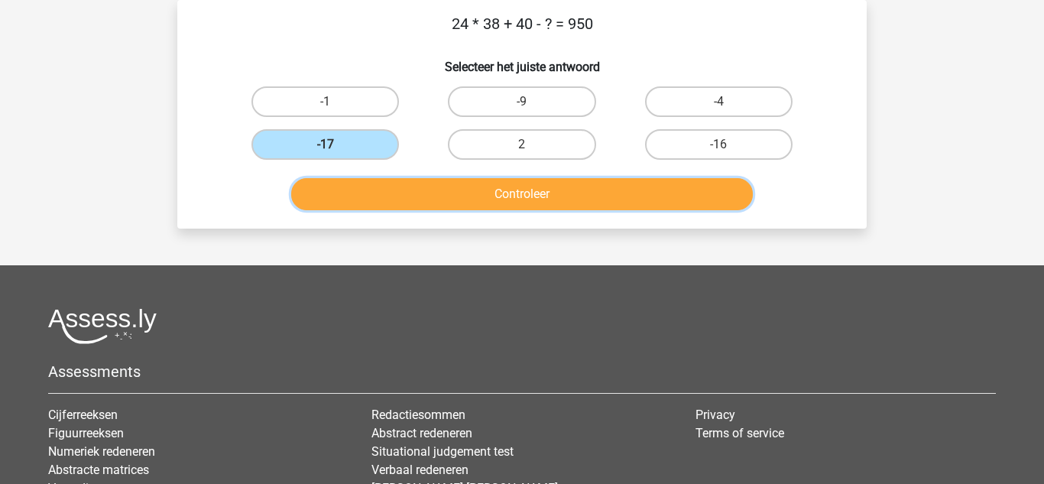
click at [466, 183] on button "Controleer" at bounding box center [522, 194] width 463 height 32
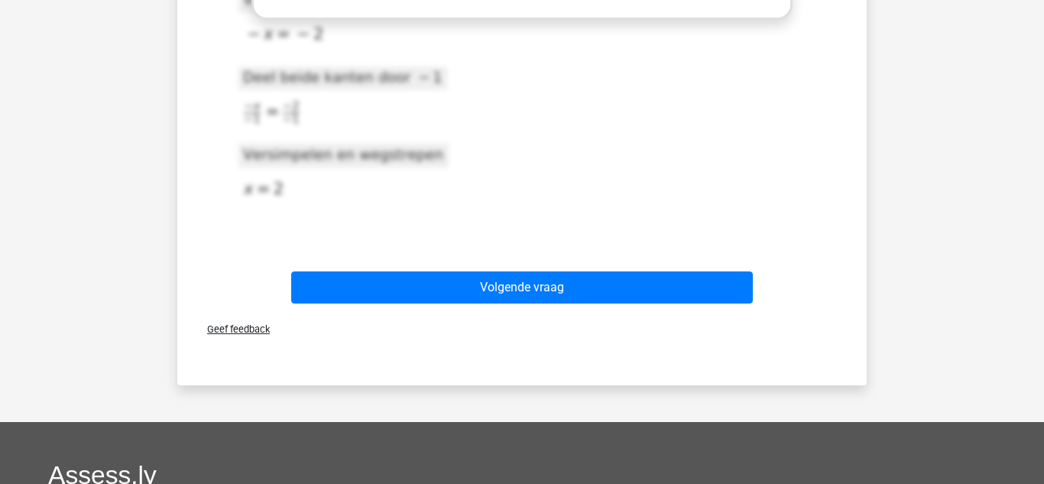
scroll to position [621, 0]
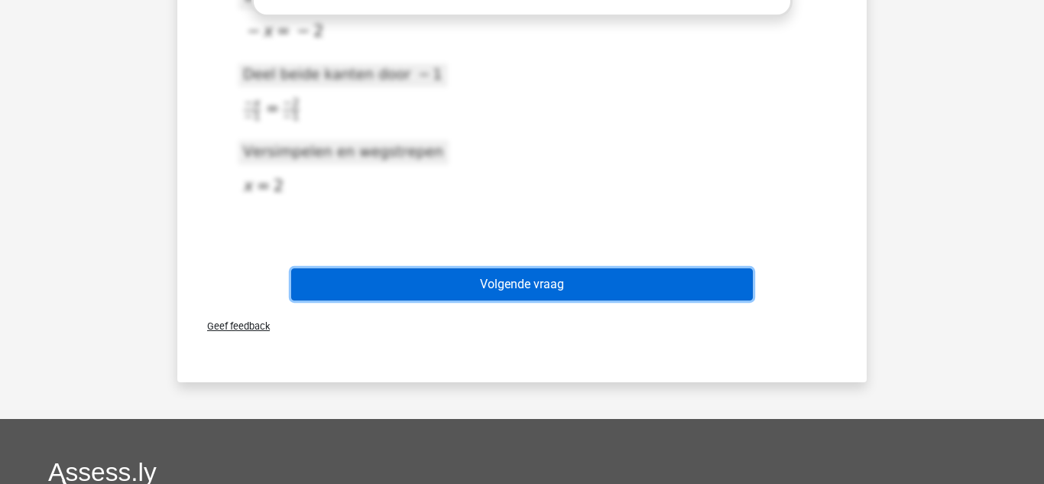
click at [488, 281] on button "Volgende vraag" at bounding box center [522, 284] width 463 height 32
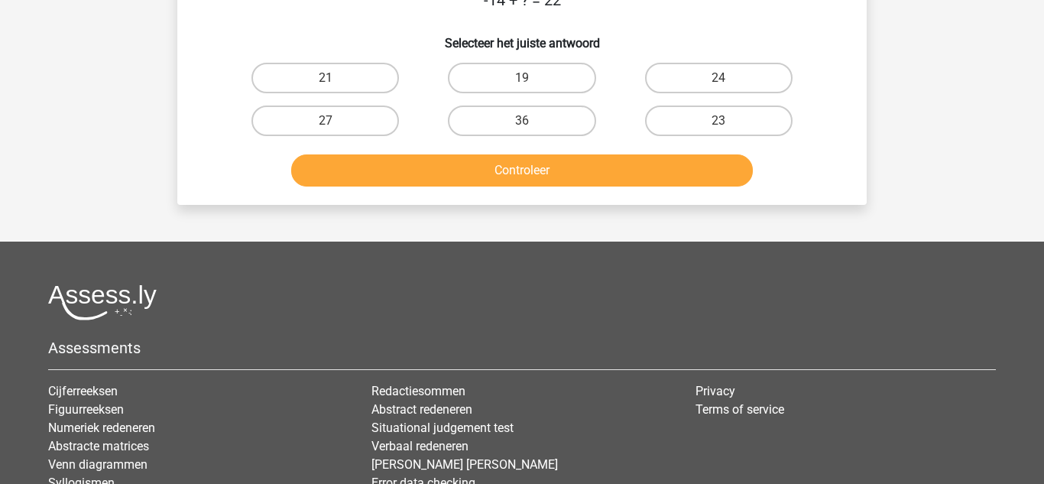
scroll to position [70, 0]
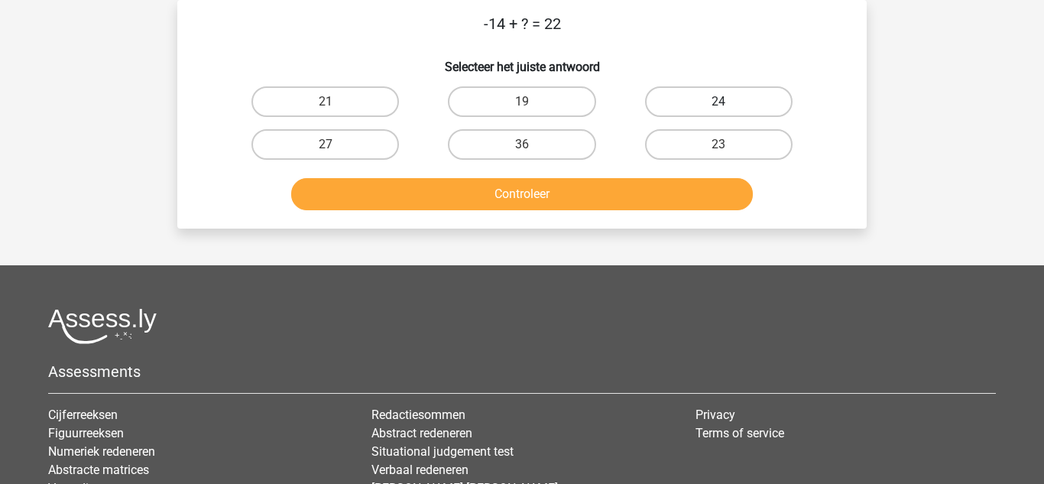
click at [670, 93] on label "24" at bounding box center [719, 101] width 148 height 31
click at [719, 102] on input "24" at bounding box center [724, 107] width 10 height 10
radio input "true"
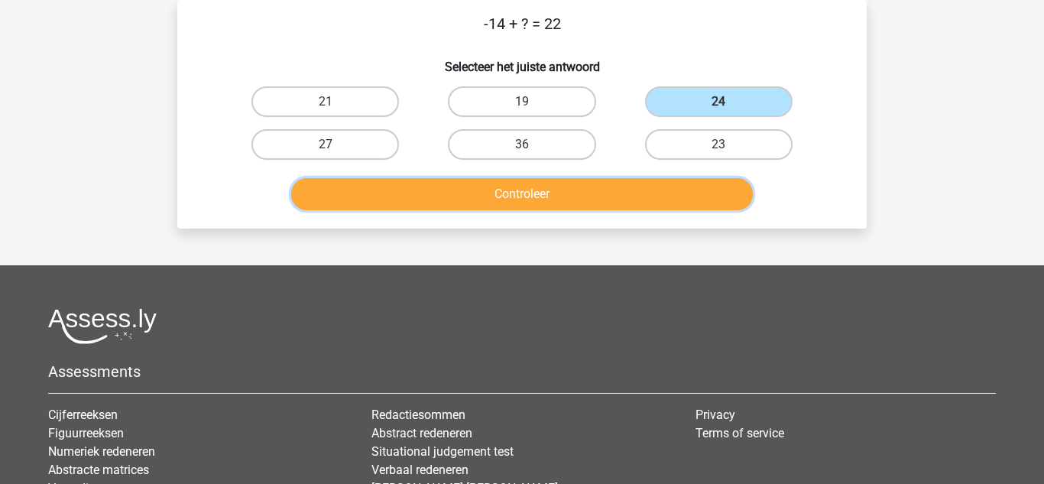
click at [564, 193] on button "Controleer" at bounding box center [522, 194] width 463 height 32
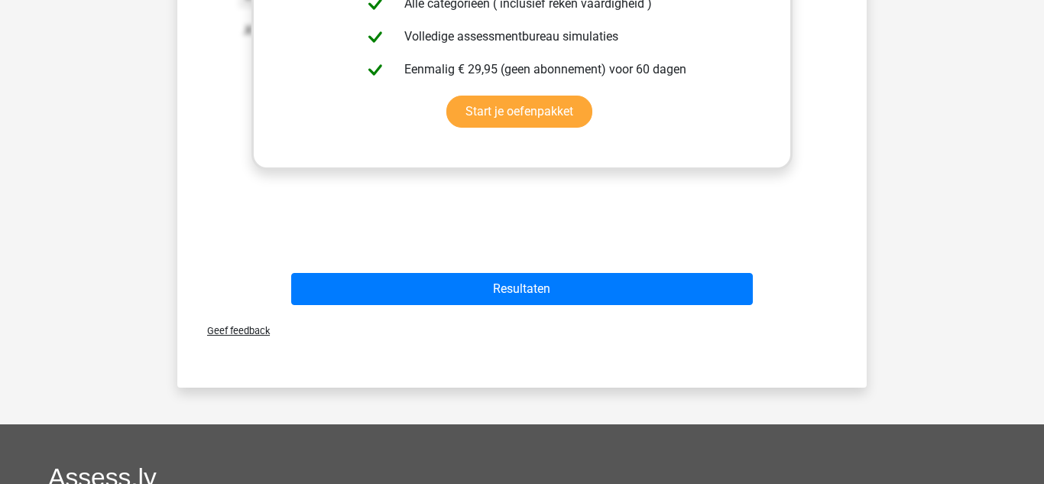
scroll to position [498, 0]
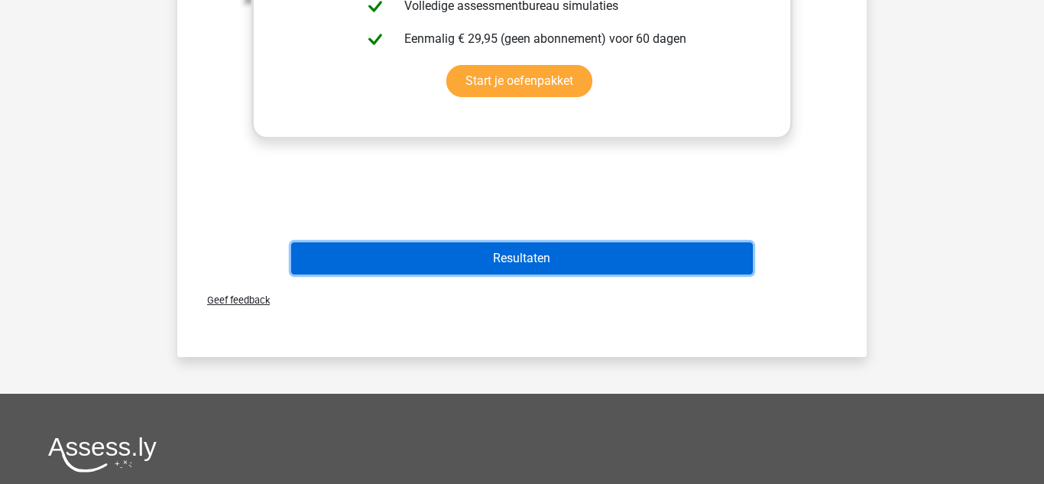
click at [442, 250] on button "Resultaten" at bounding box center [522, 258] width 463 height 32
